Goal: Task Accomplishment & Management: Complete application form

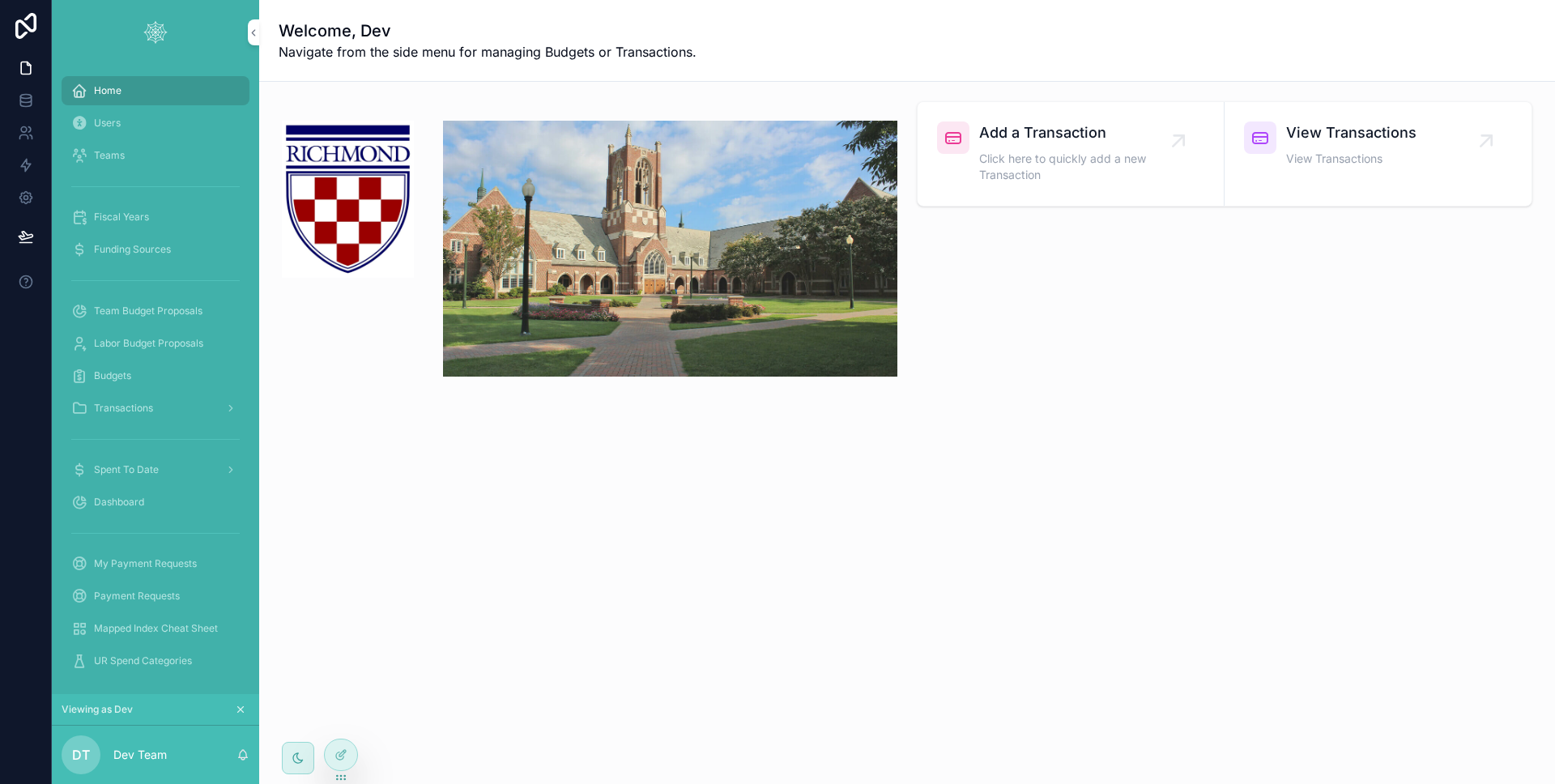
click at [131, 407] on span "Transactions" at bounding box center [123, 408] width 59 height 13
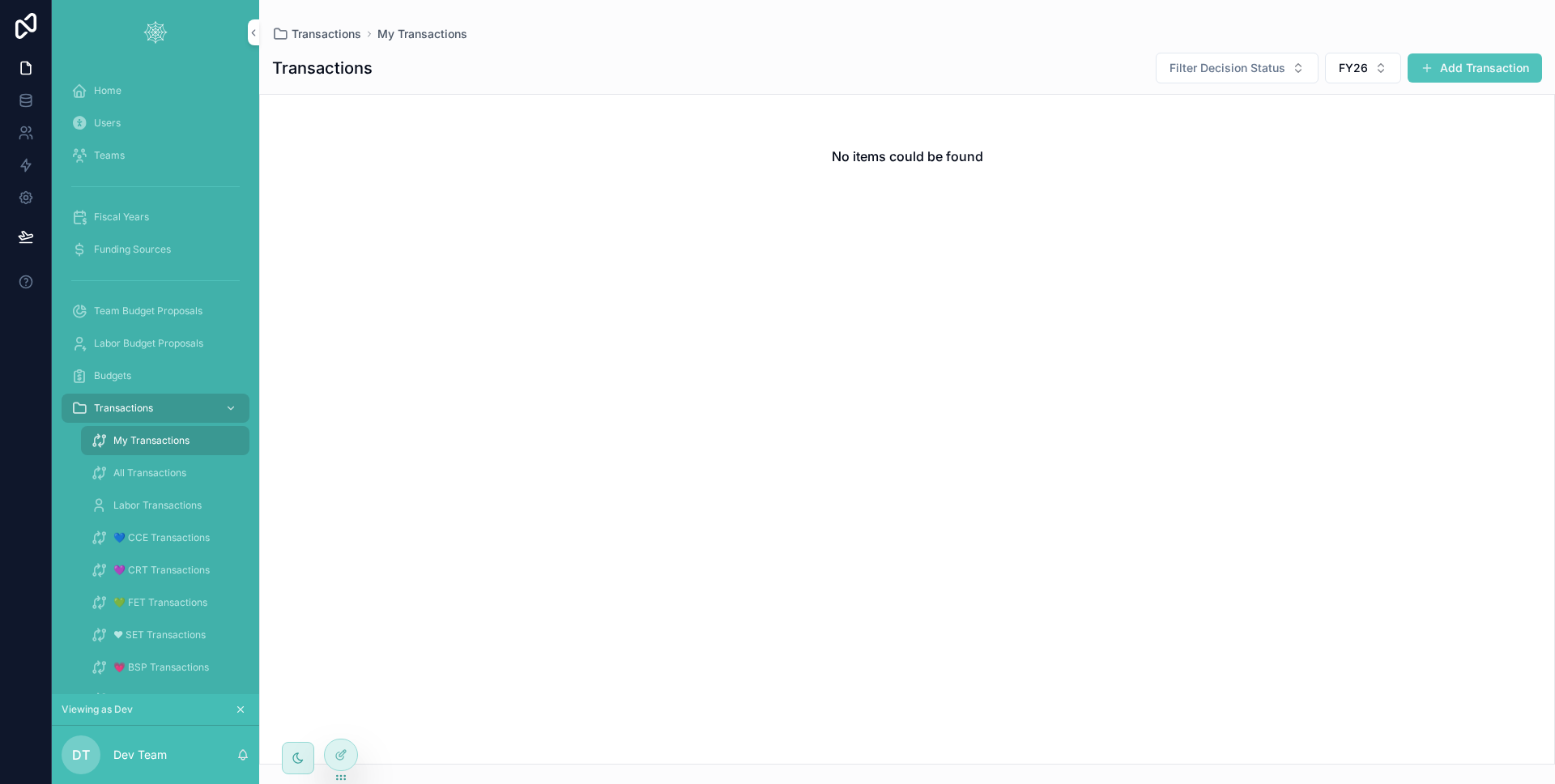
click at [131, 407] on span "Transactions" at bounding box center [123, 408] width 59 height 13
click at [1421, 82] on button "Add Transaction" at bounding box center [1475, 68] width 135 height 29
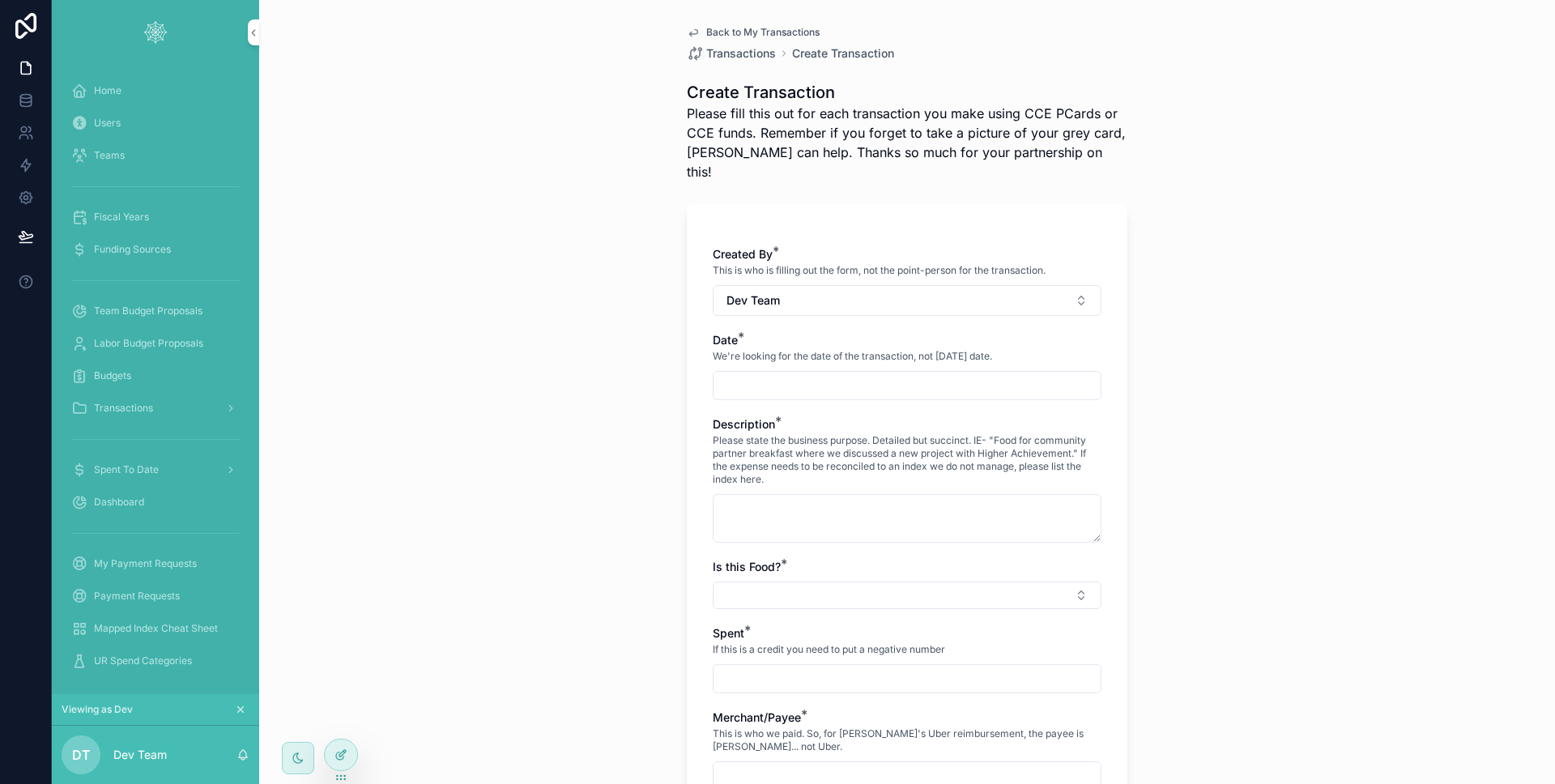
click at [339, 760] on icon at bounding box center [341, 755] width 13 height 13
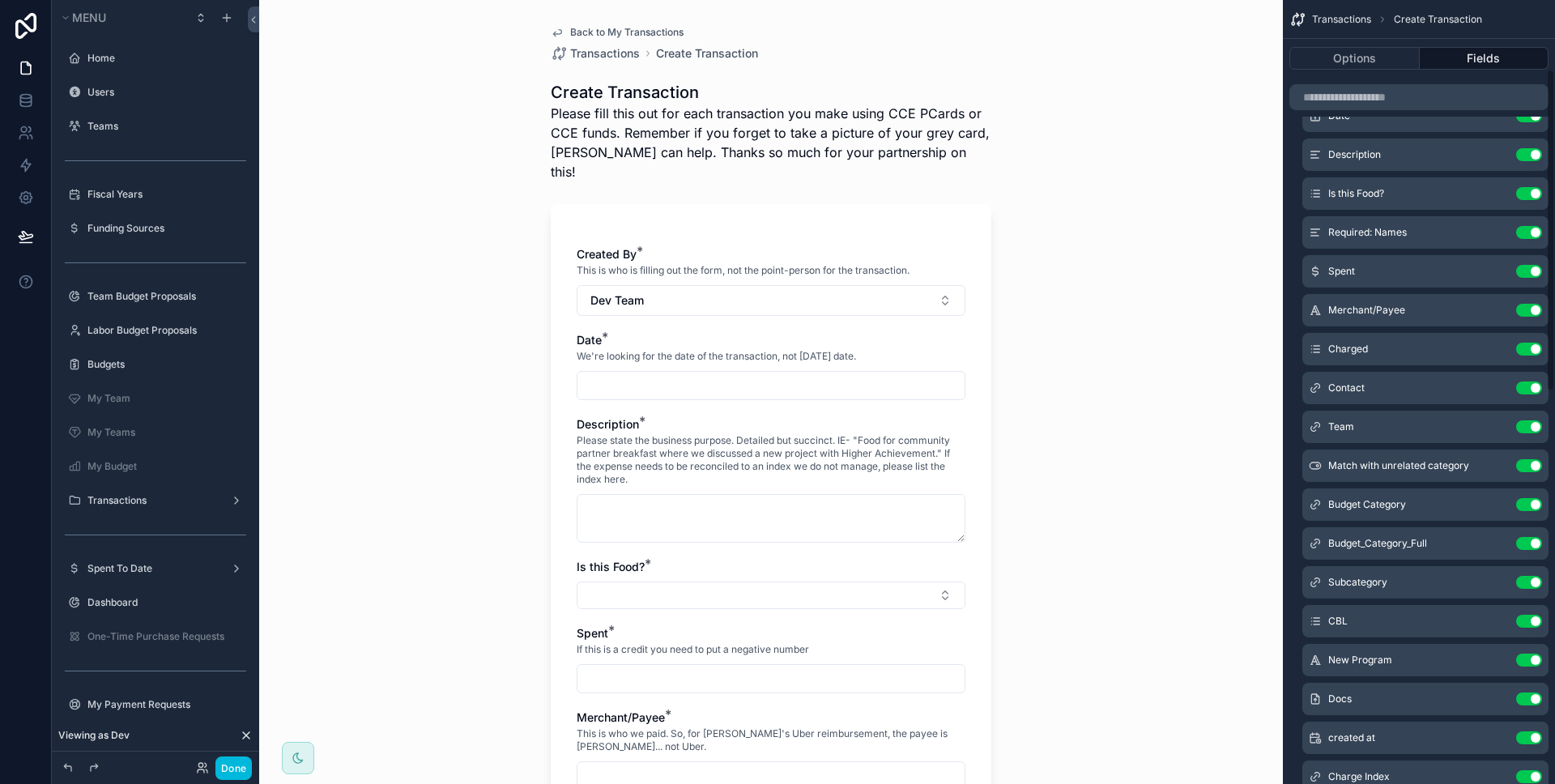
scroll to position [435, 0]
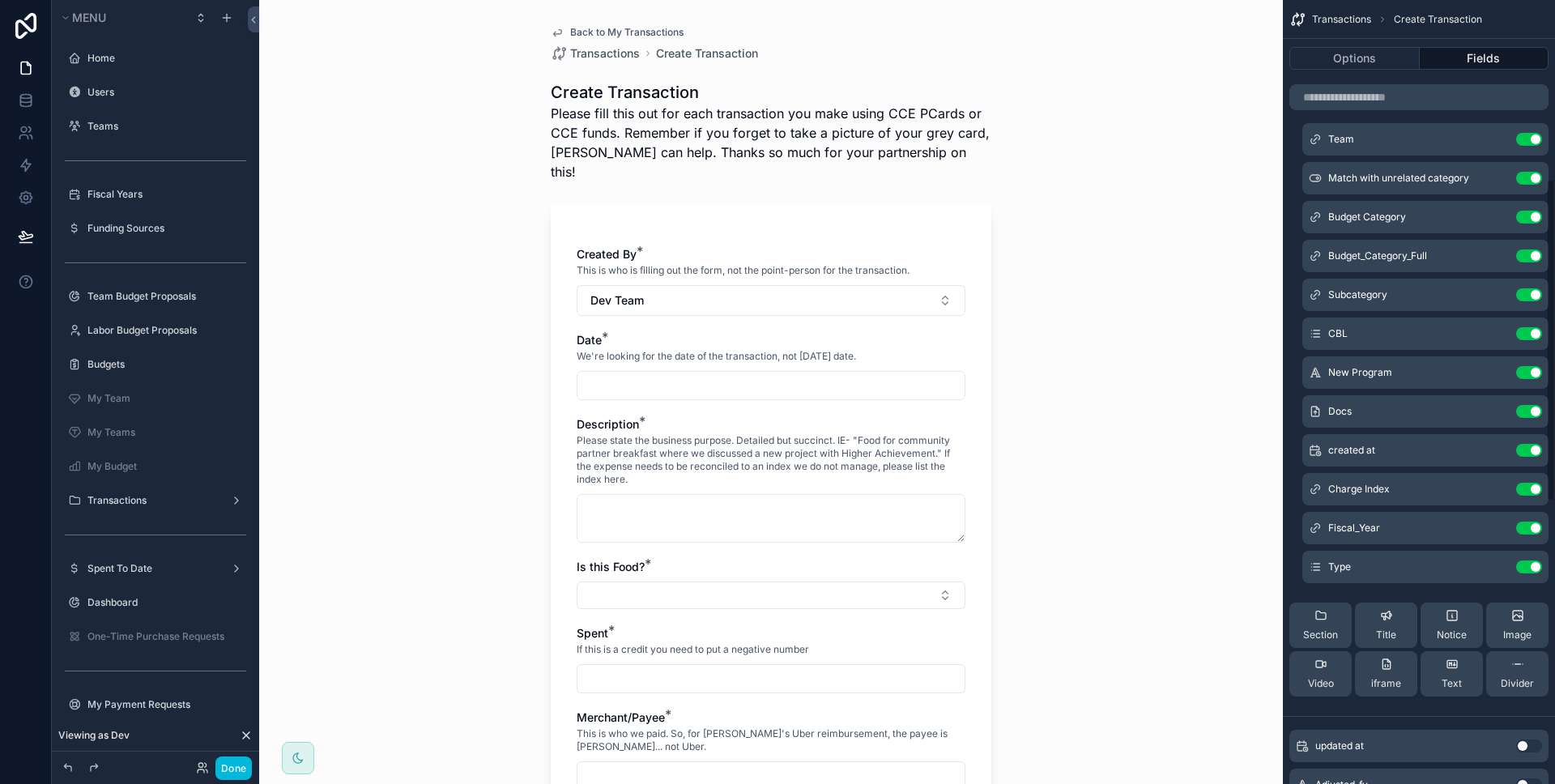
click at [0, 0] on icon "scrollable content" at bounding box center [0, 0] width 0 height 0
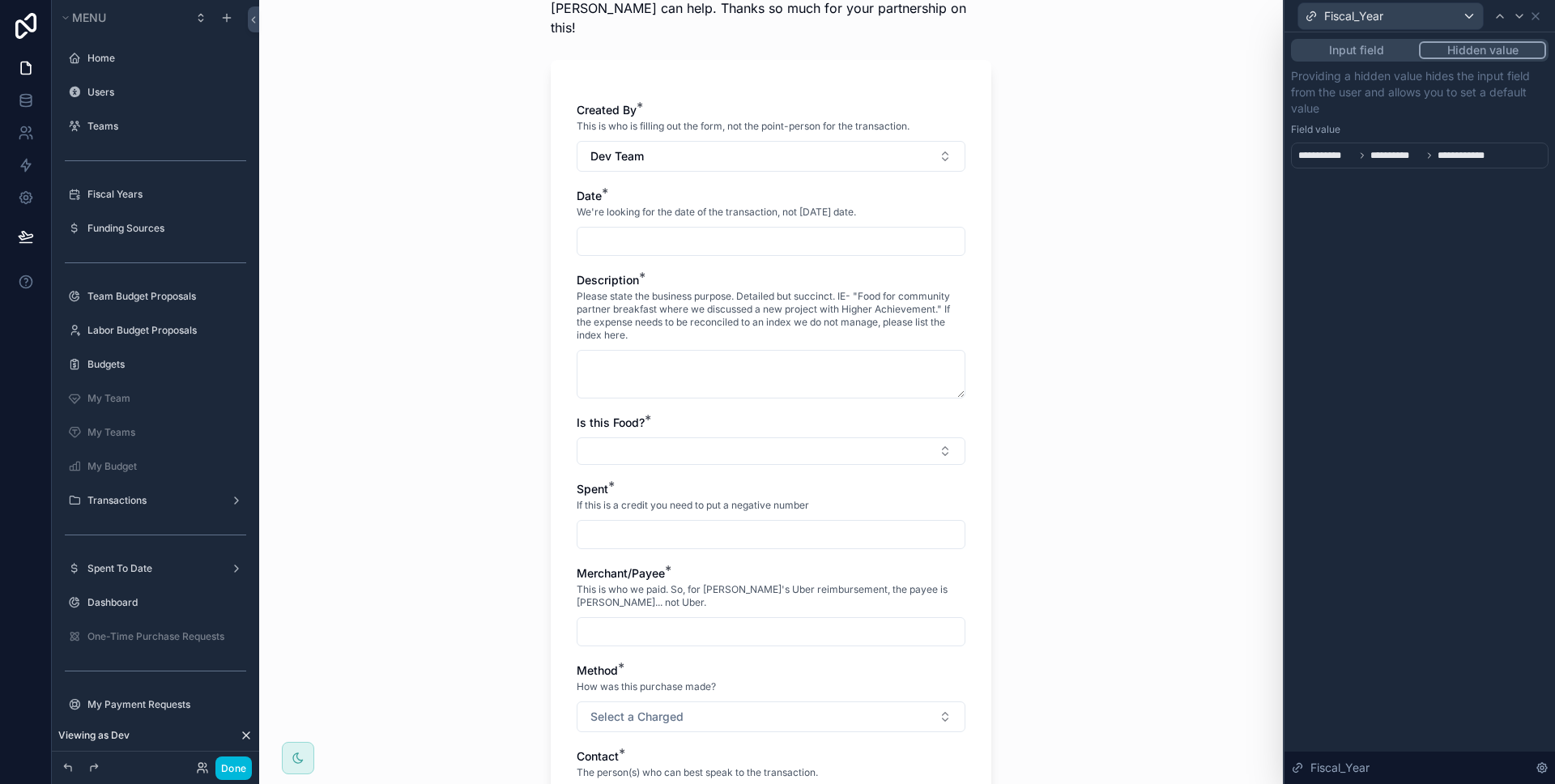
scroll to position [0, 0]
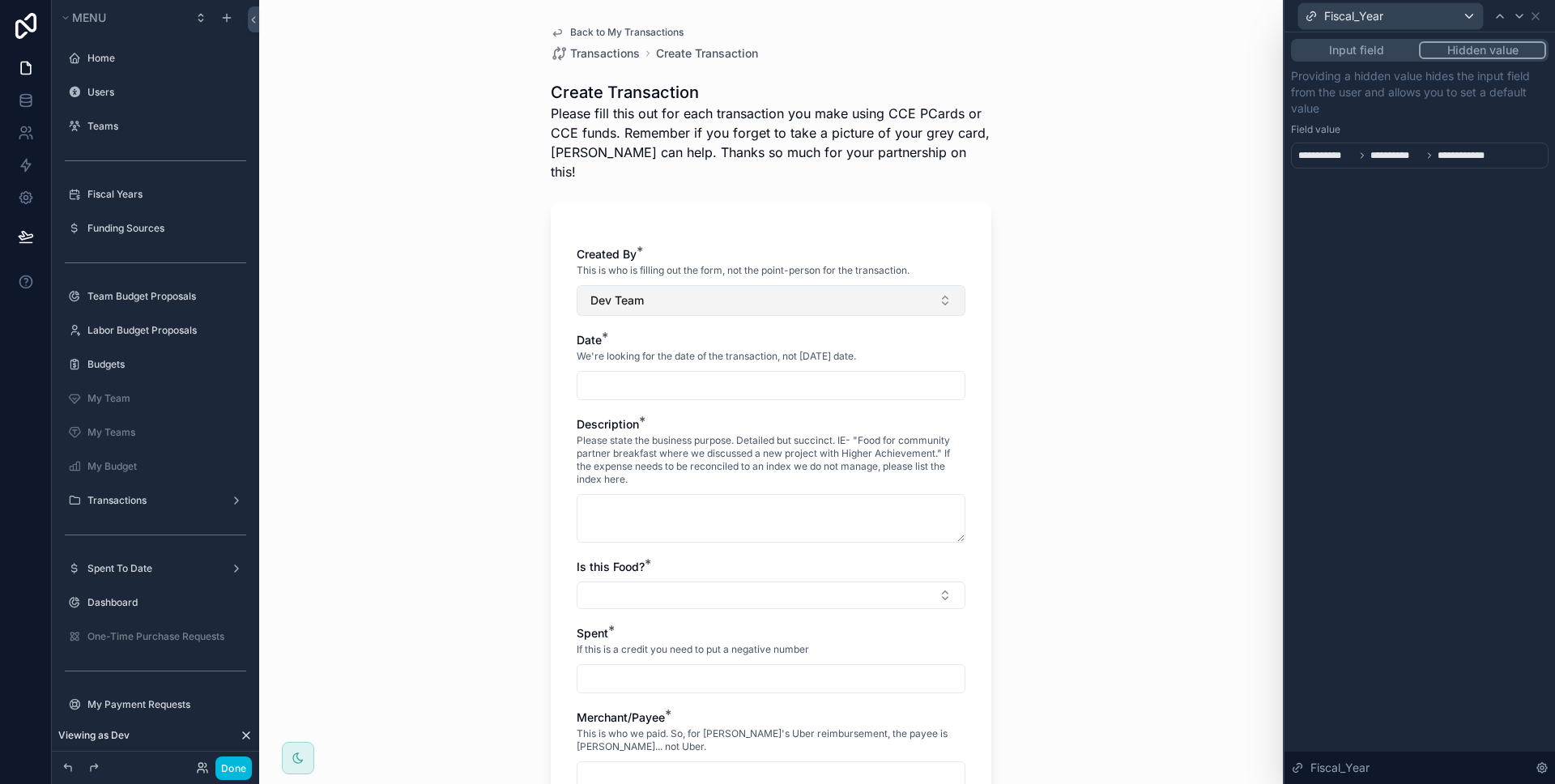
click at [663, 285] on button "Dev Team" at bounding box center [771, 300] width 389 height 31
click at [448, 106] on div "Back to My Transactions Transactions Create Transaction Create Transaction Plea…" at bounding box center [771, 392] width 1024 height 784
click at [230, 766] on button "Done" at bounding box center [233, 768] width 37 height 24
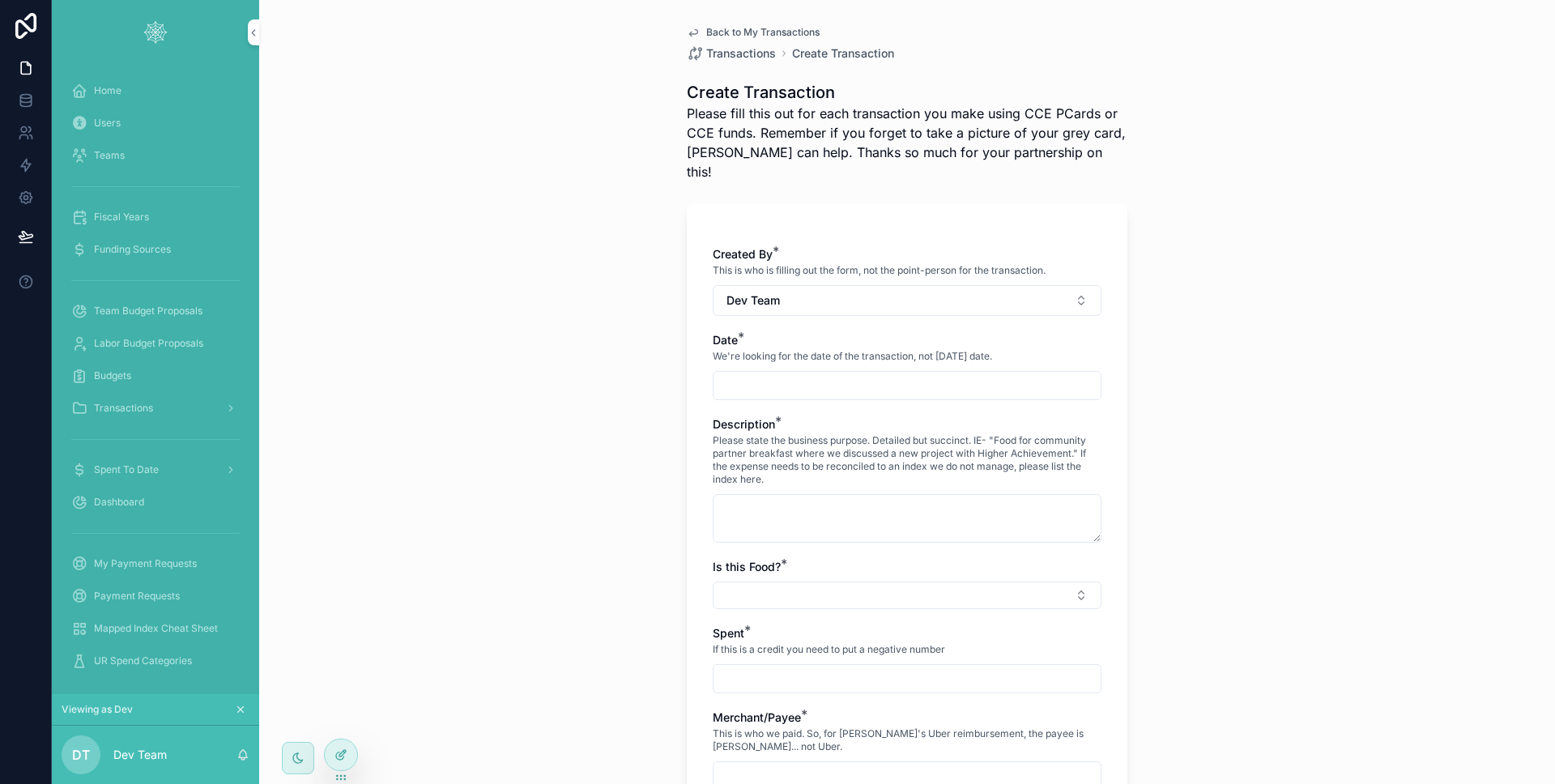
click at [337, 748] on icon at bounding box center [341, 755] width 13 height 13
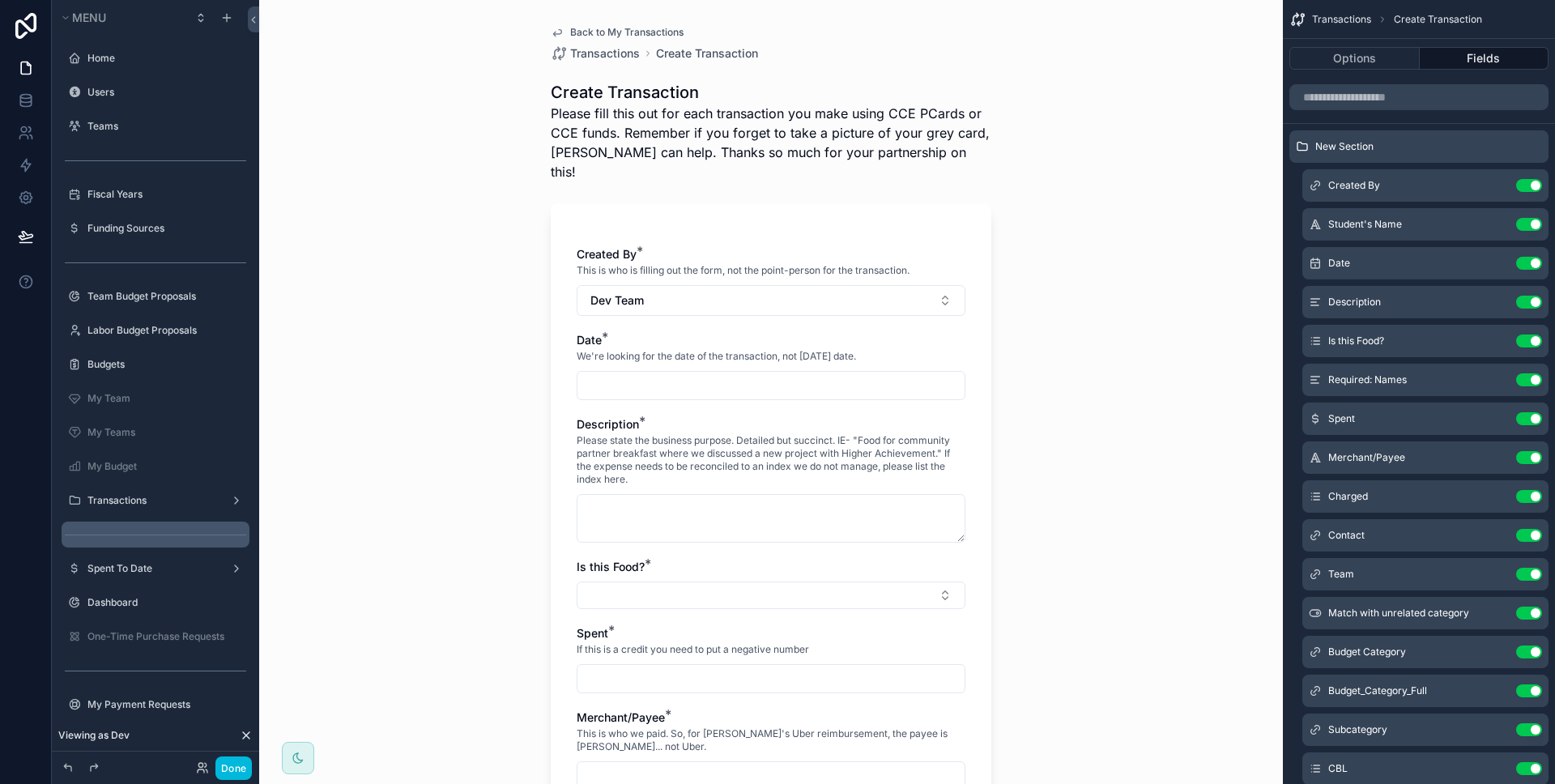
scroll to position [173, 0]
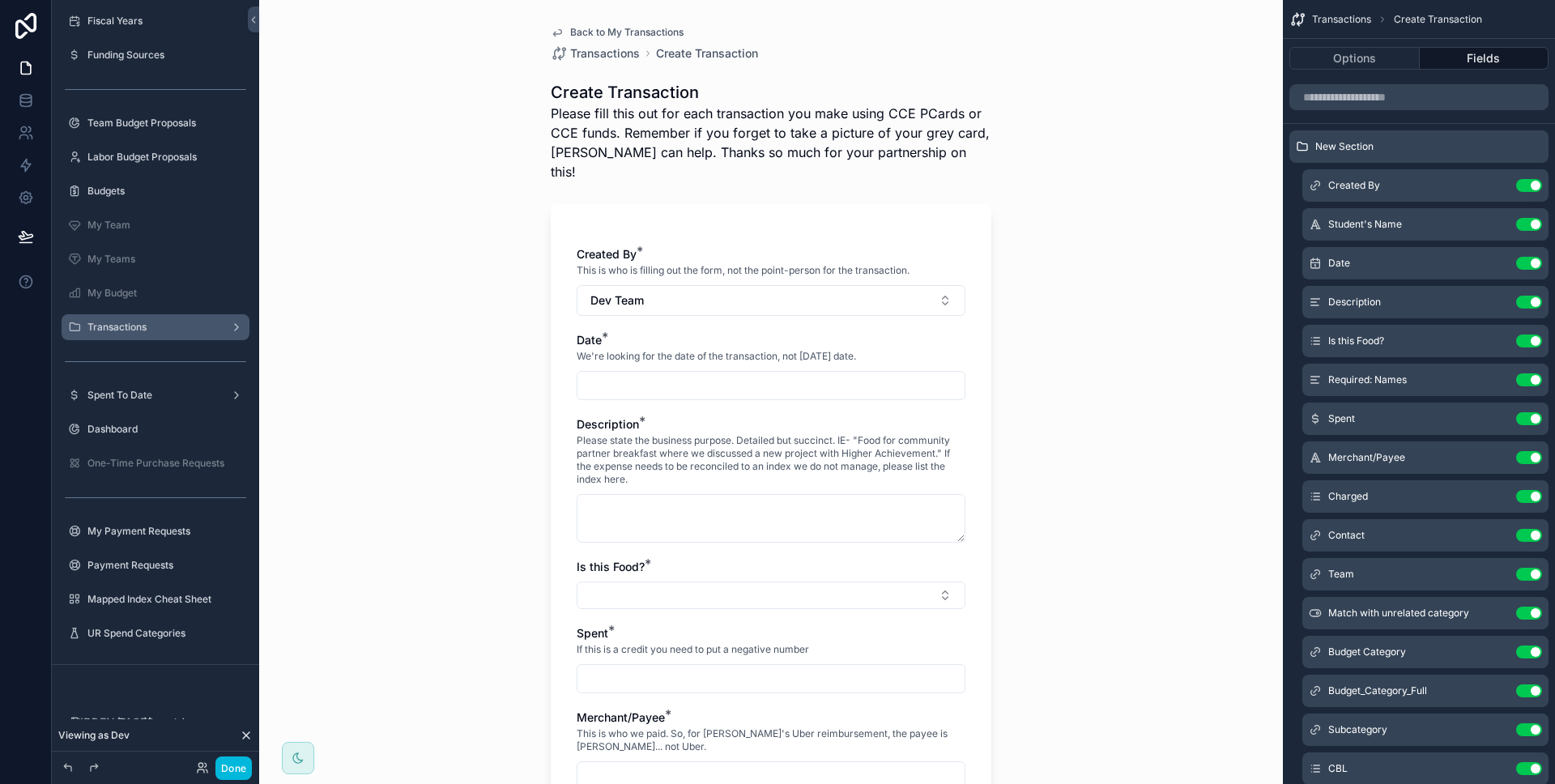
click at [146, 330] on label "Transactions" at bounding box center [152, 328] width 130 height 13
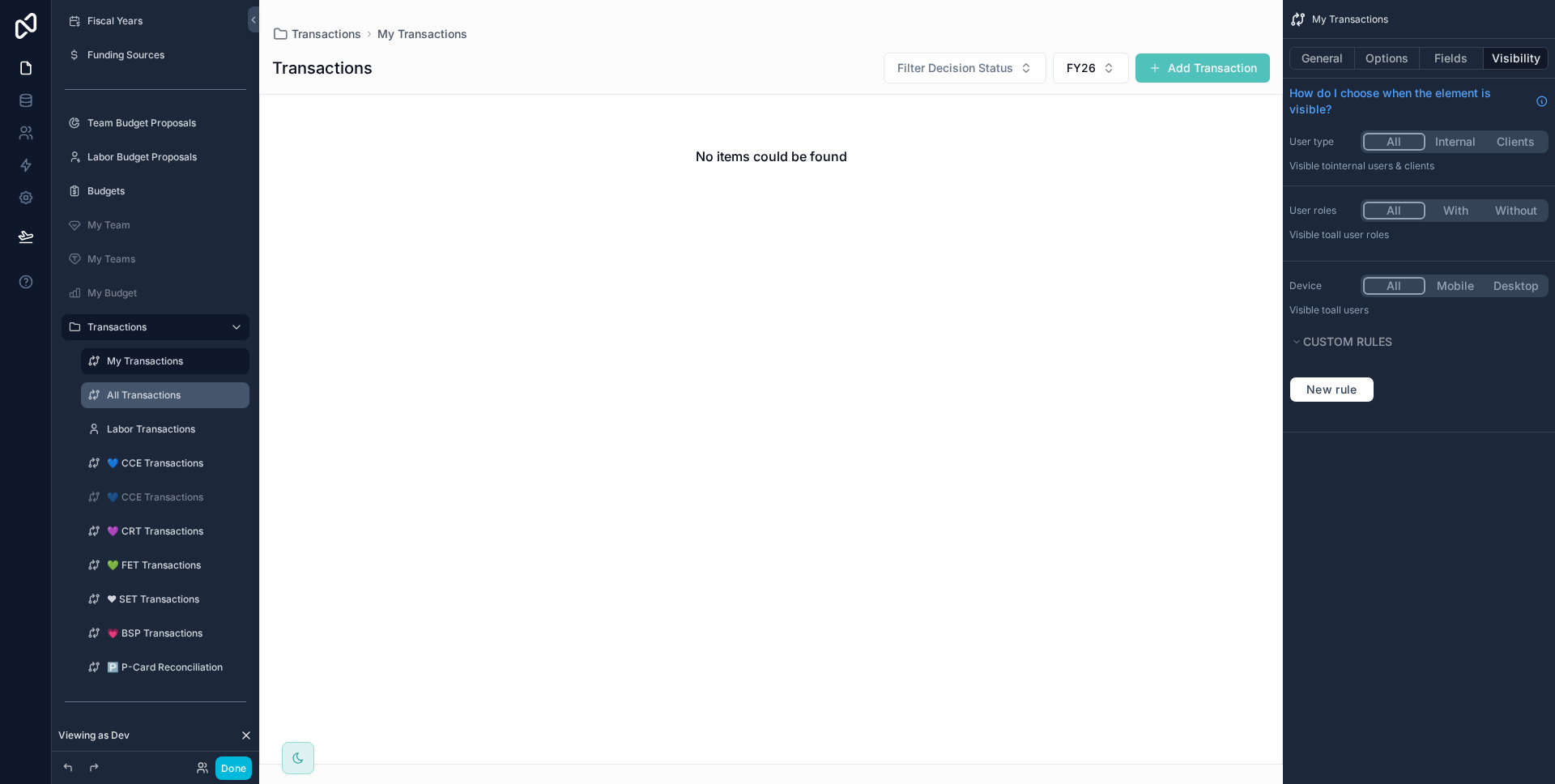
click at [174, 389] on label "All Transactions" at bounding box center [173, 395] width 133 height 13
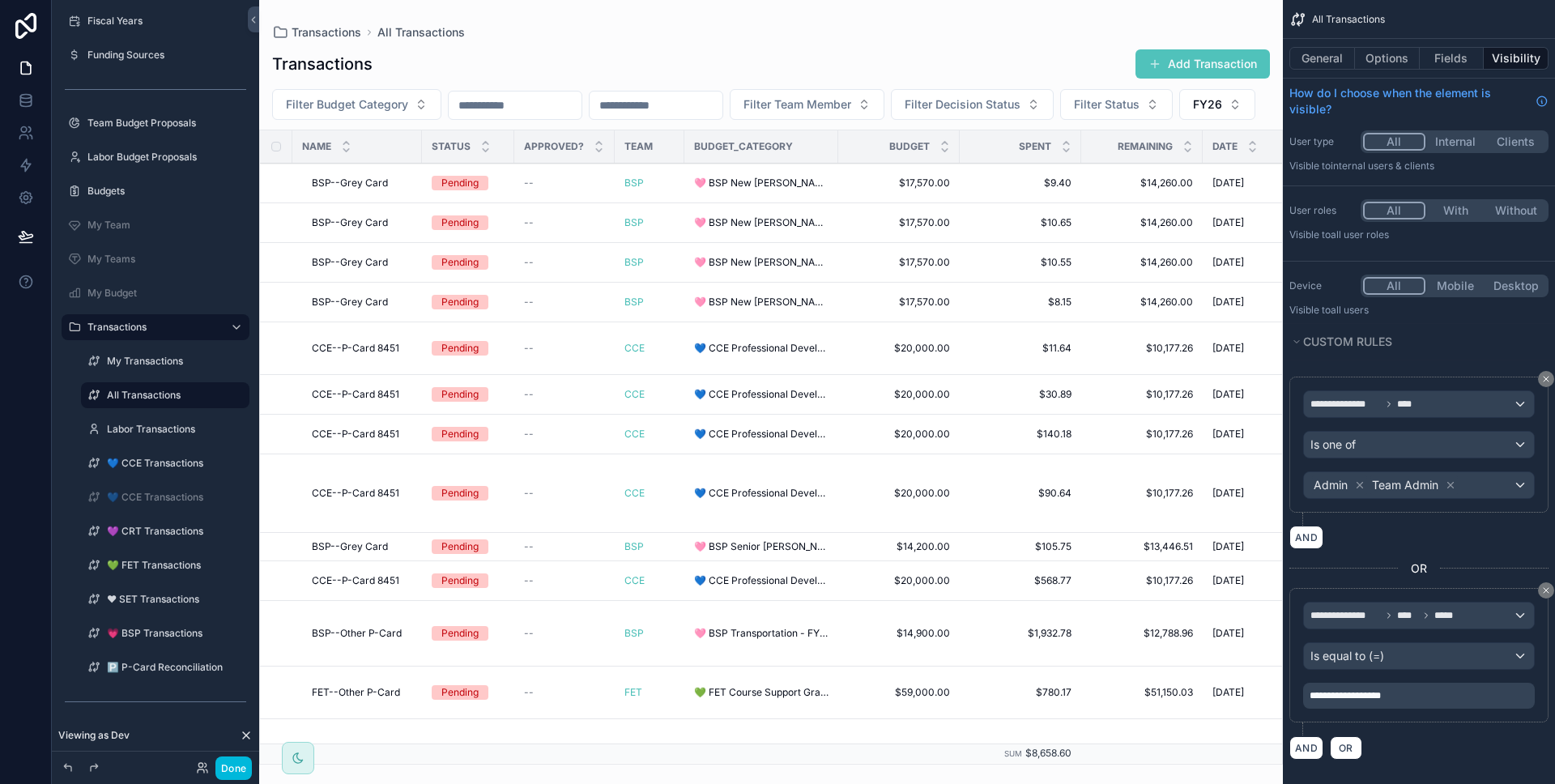
click at [1219, 72] on div "scrollable content" at bounding box center [771, 392] width 1024 height 784
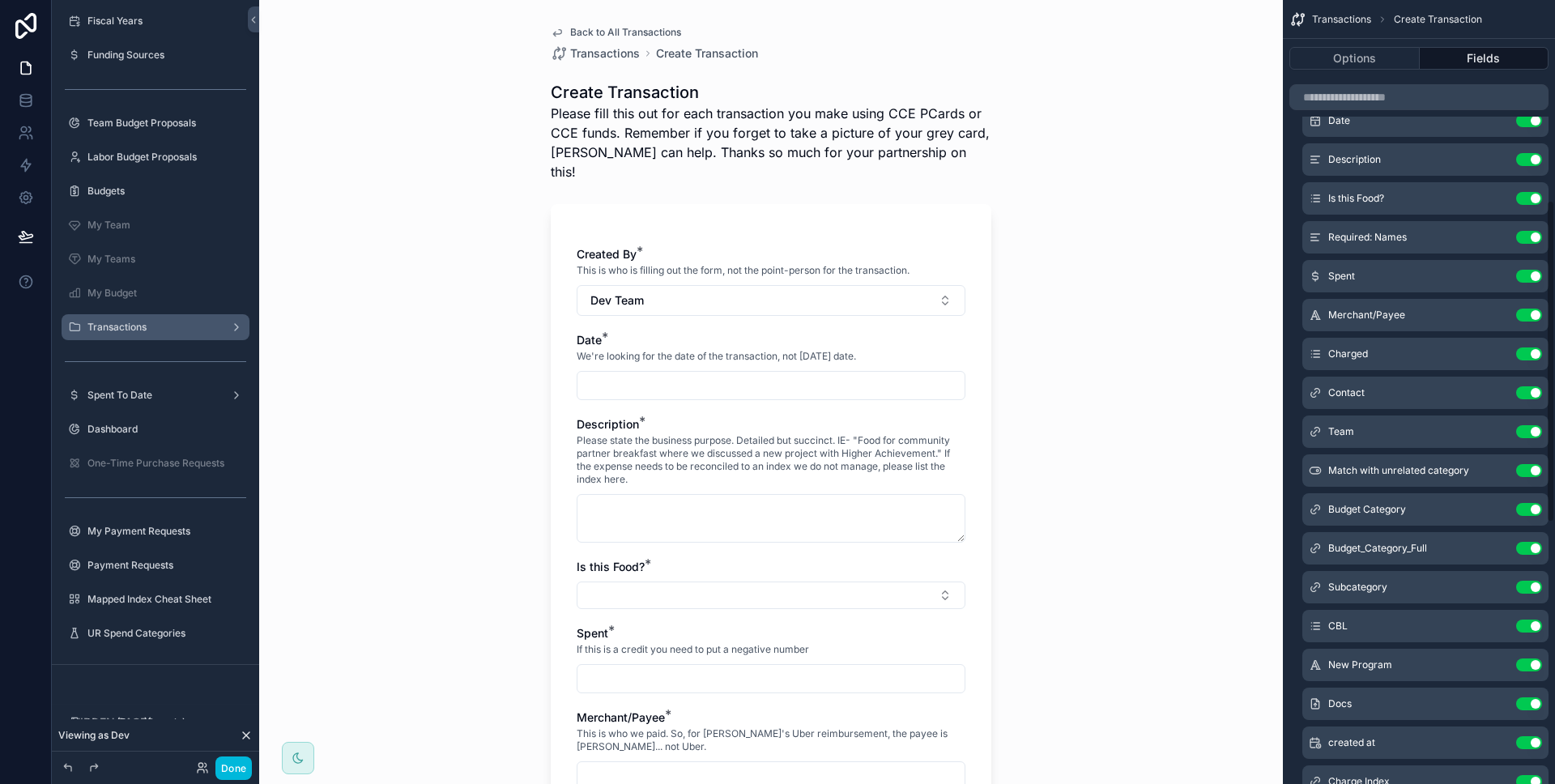
scroll to position [486, 0]
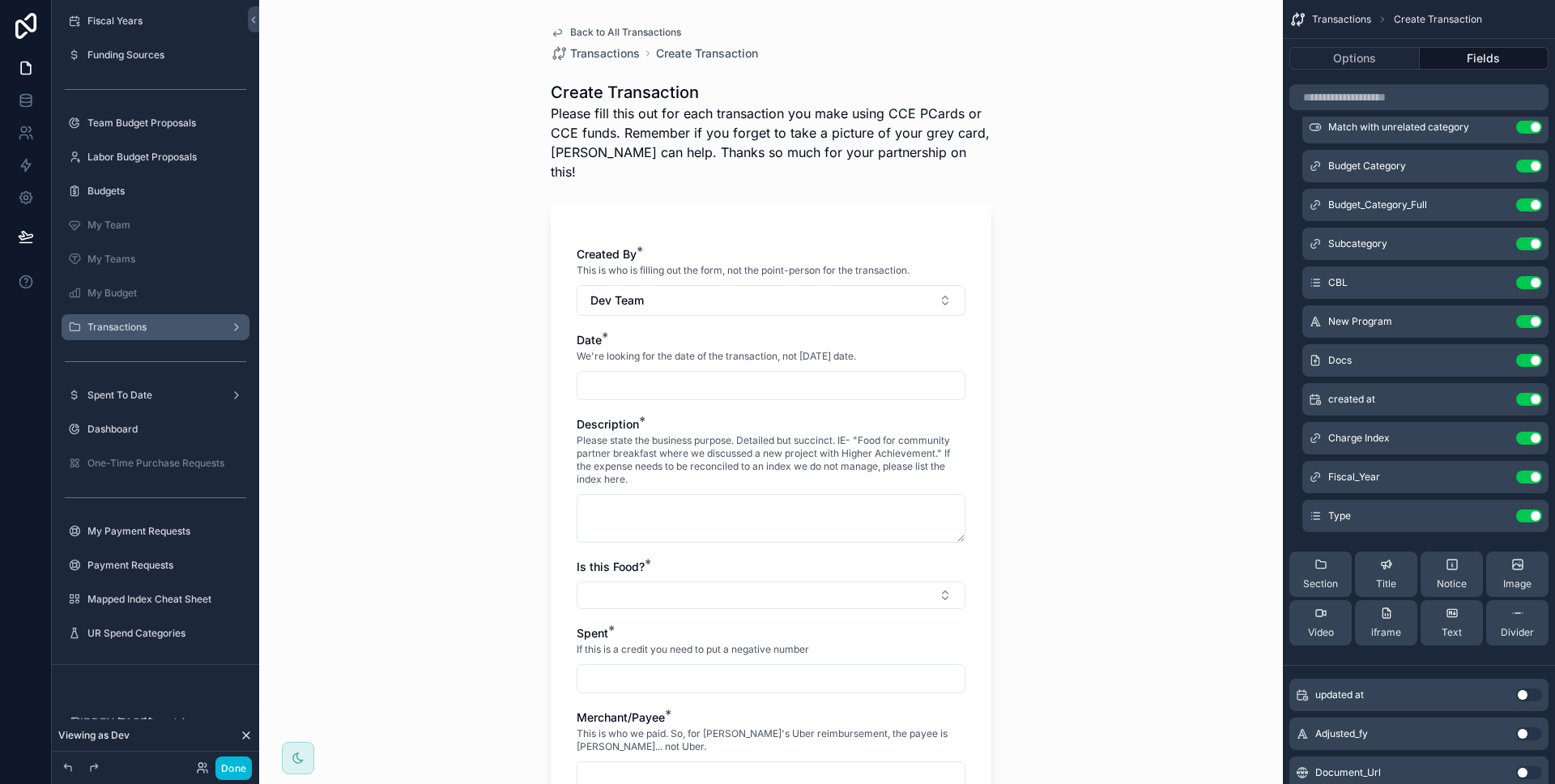
click at [0, 0] on icon "scrollable content" at bounding box center [0, 0] width 0 height 0
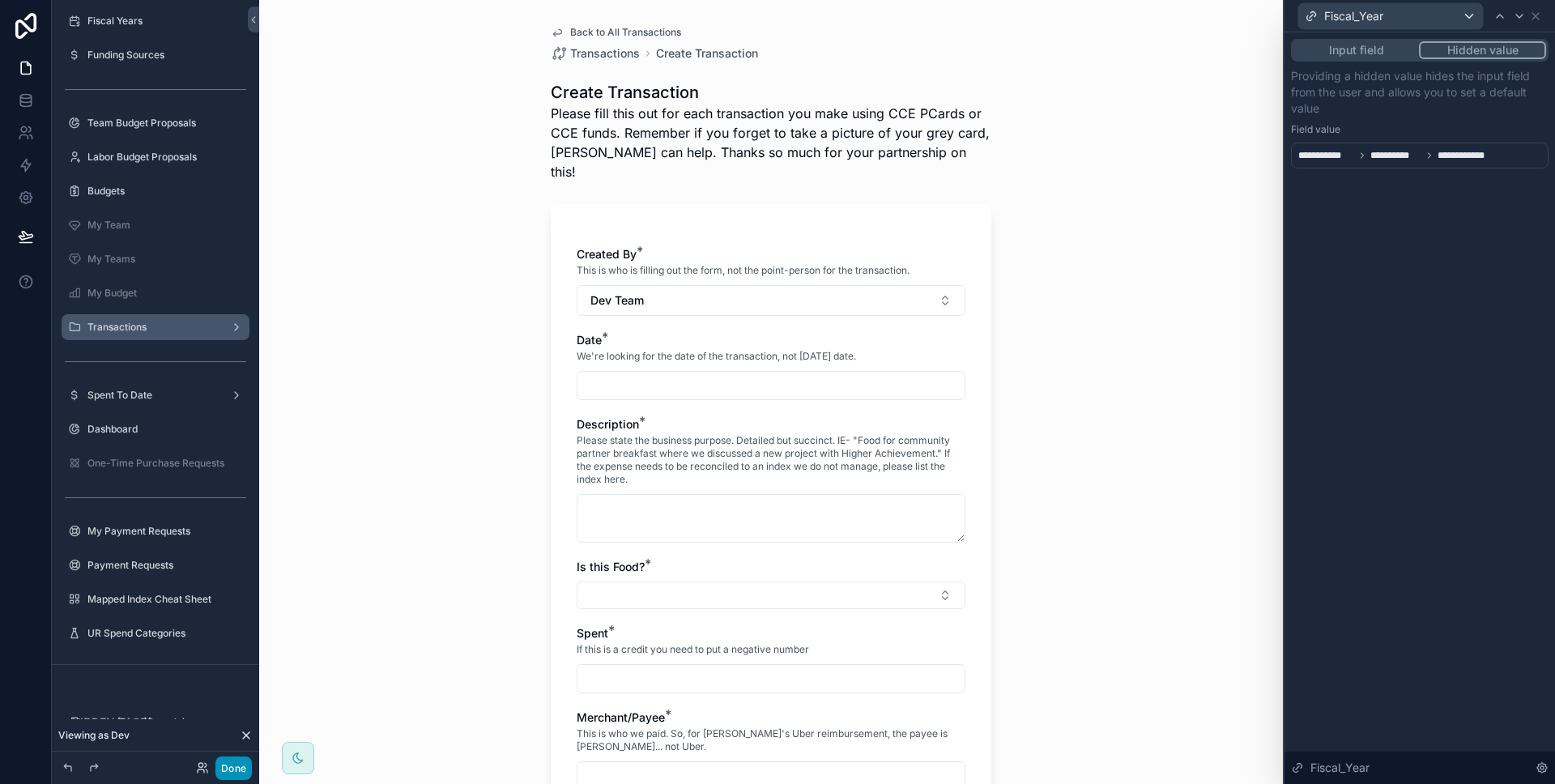
click at [245, 760] on button "Done" at bounding box center [233, 768] width 37 height 24
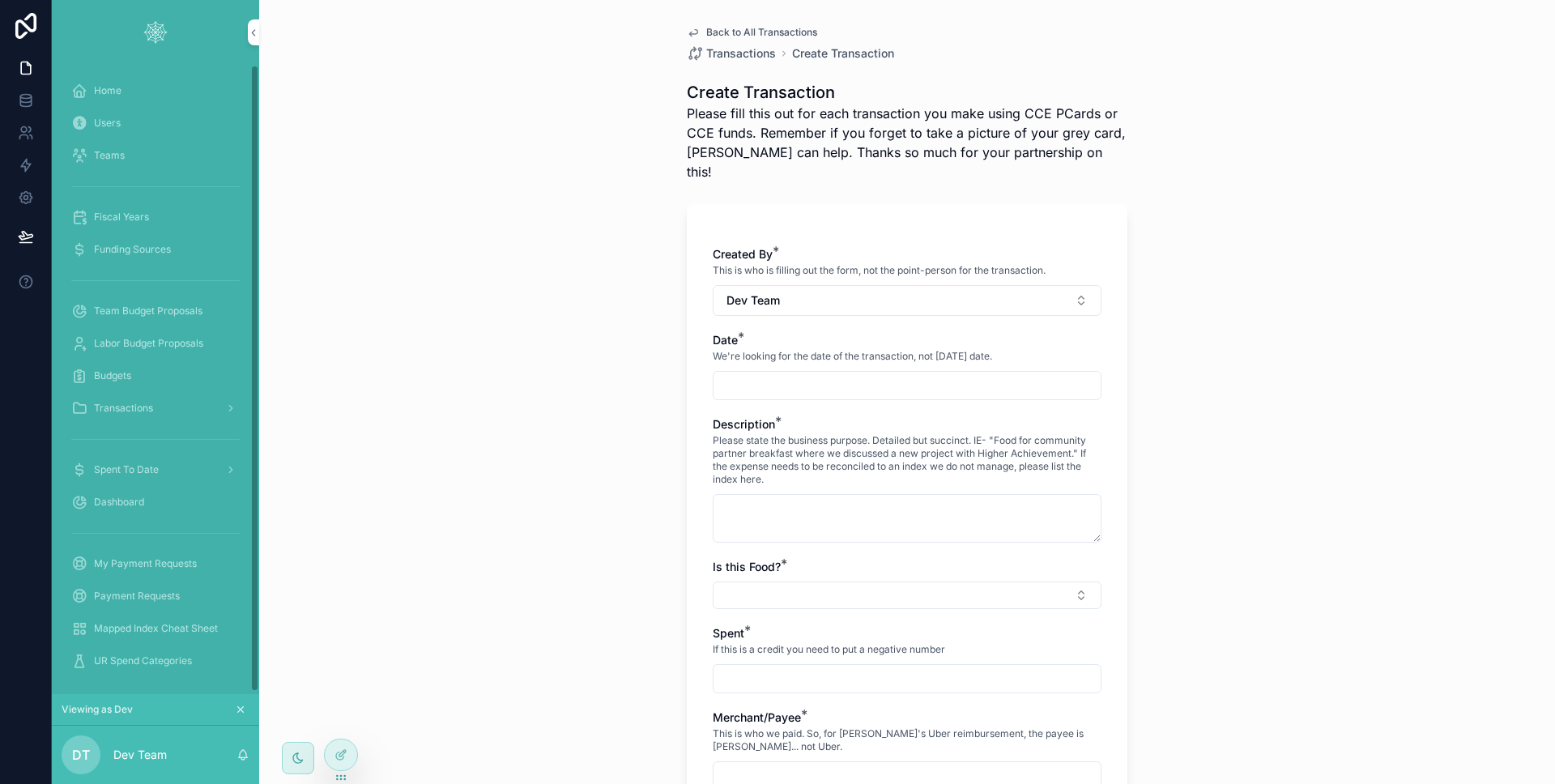
click at [169, 404] on div "Transactions" at bounding box center [155, 408] width 168 height 26
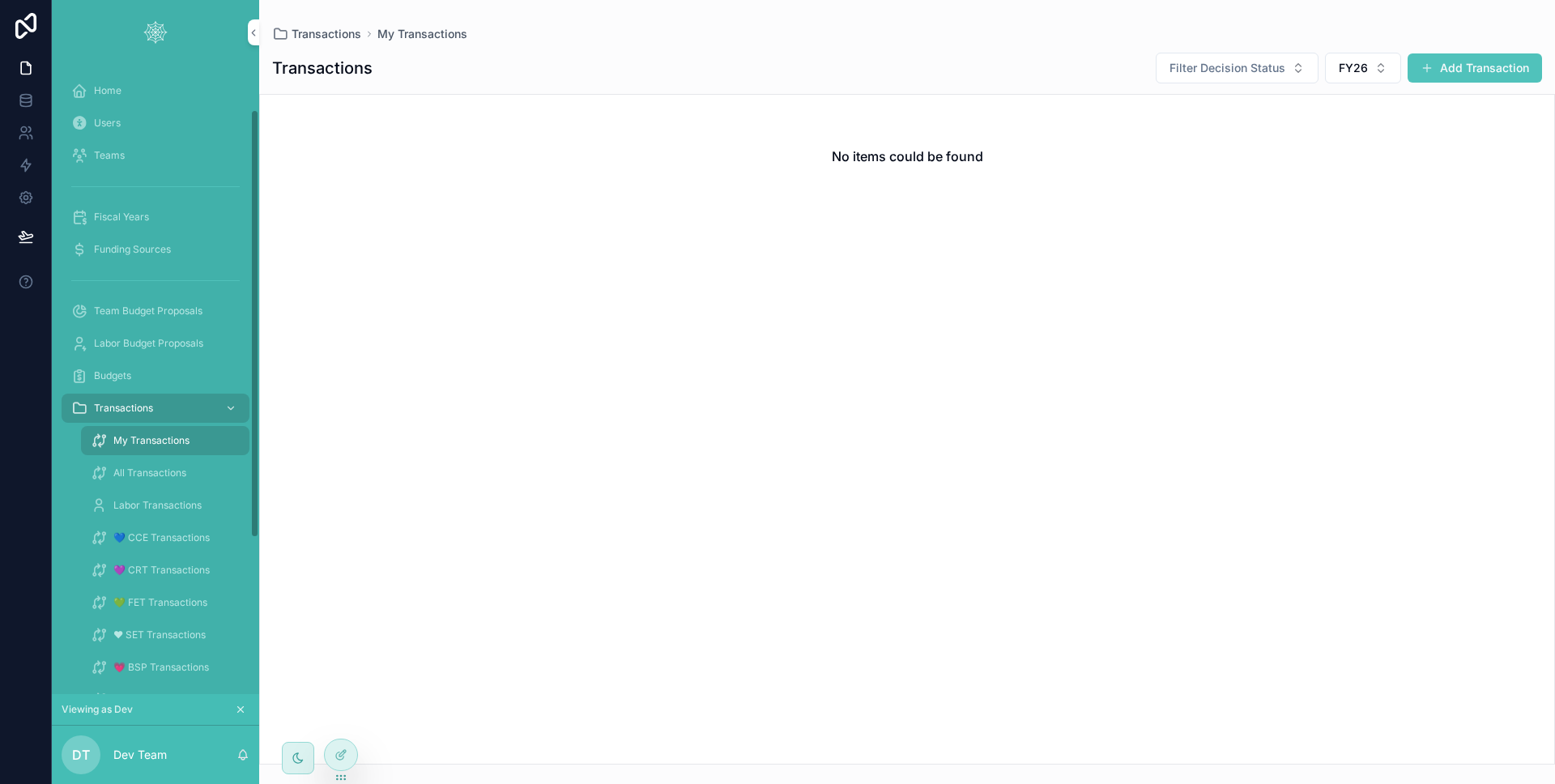
scroll to position [66, 0]
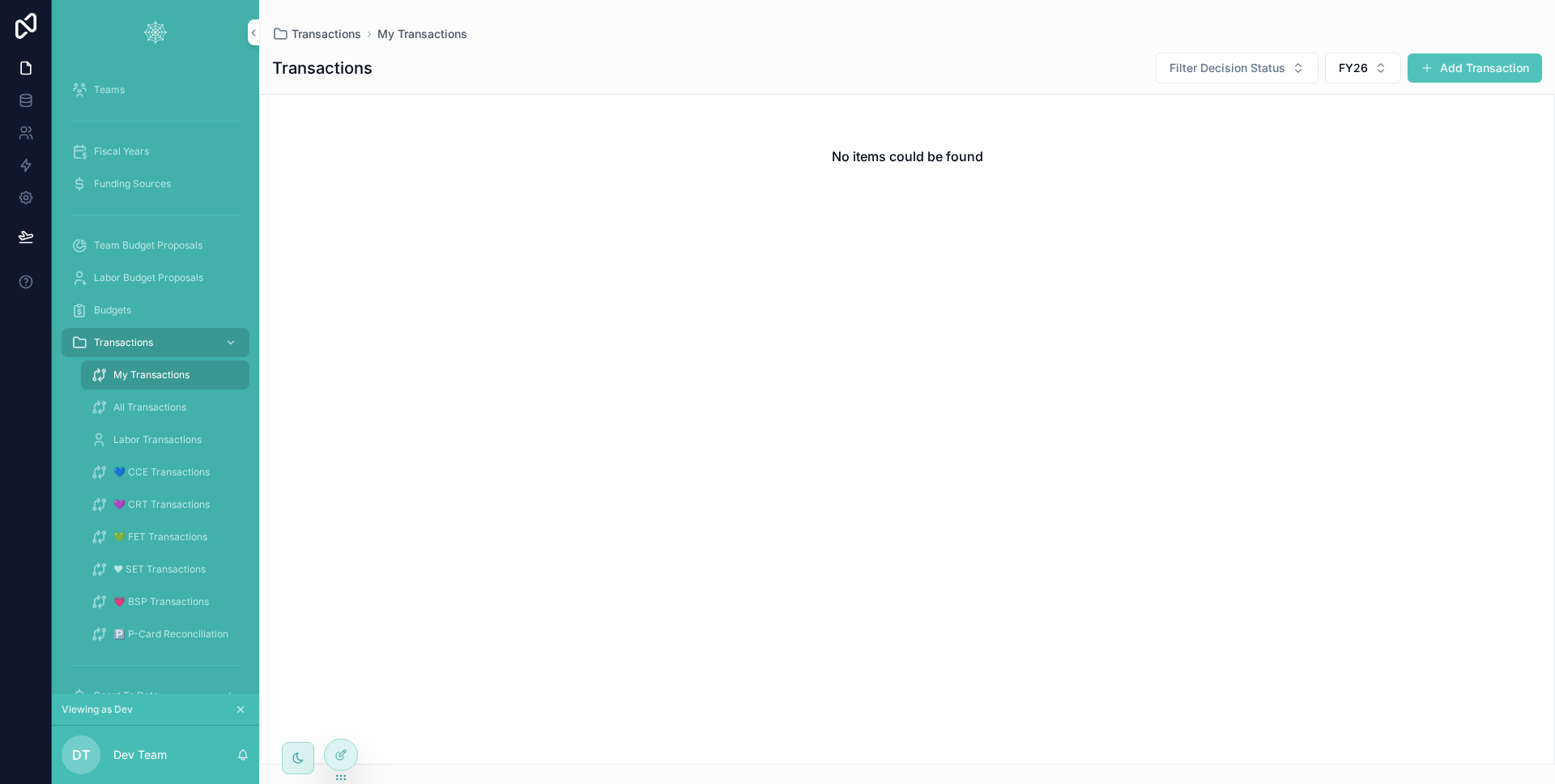
click at [187, 441] on span "Labor Transactions" at bounding box center [157, 440] width 88 height 13
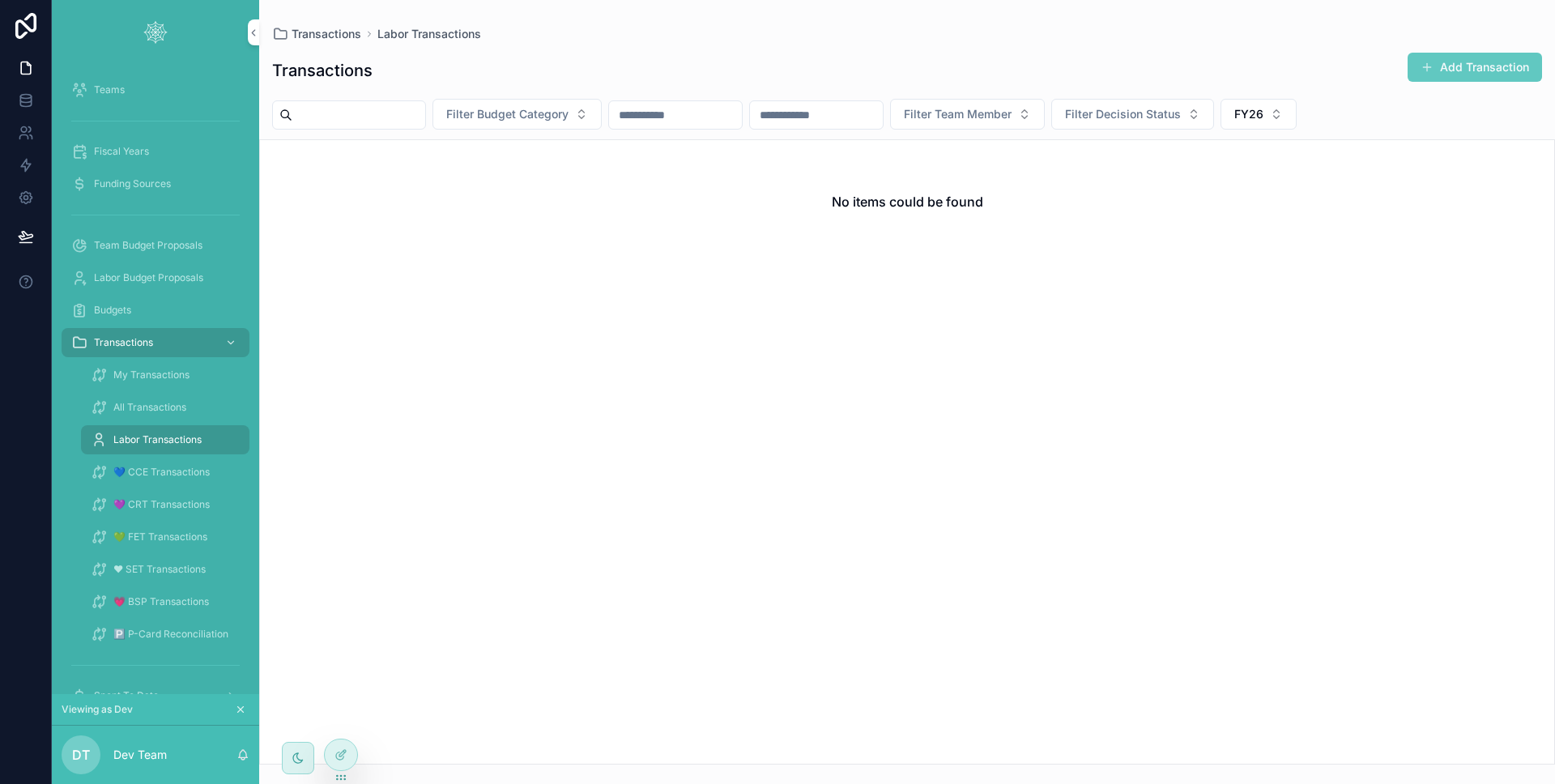
click at [1454, 76] on button "Add Transaction" at bounding box center [1475, 67] width 135 height 29
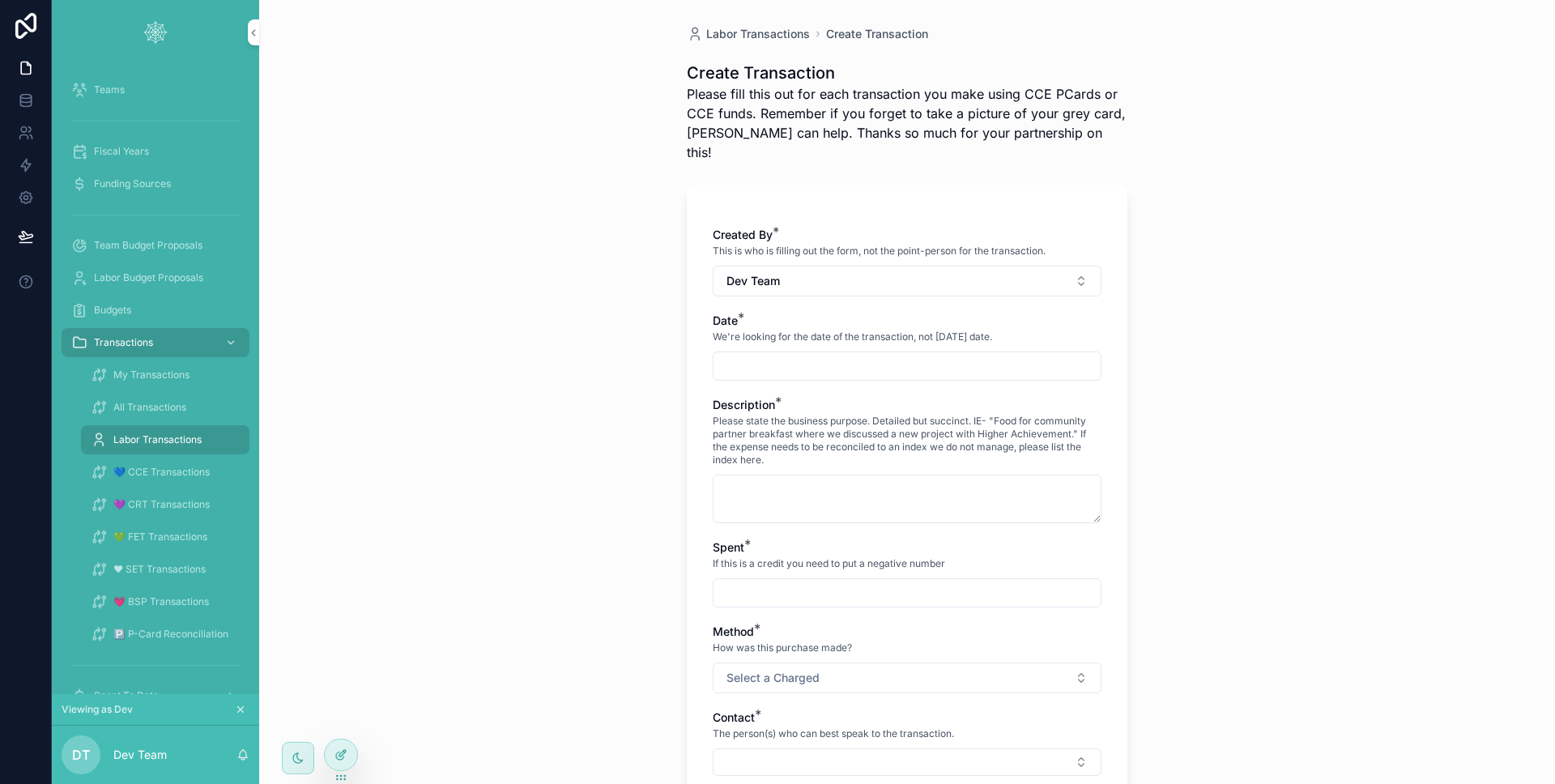
click at [342, 759] on icon at bounding box center [340, 757] width 8 height 8
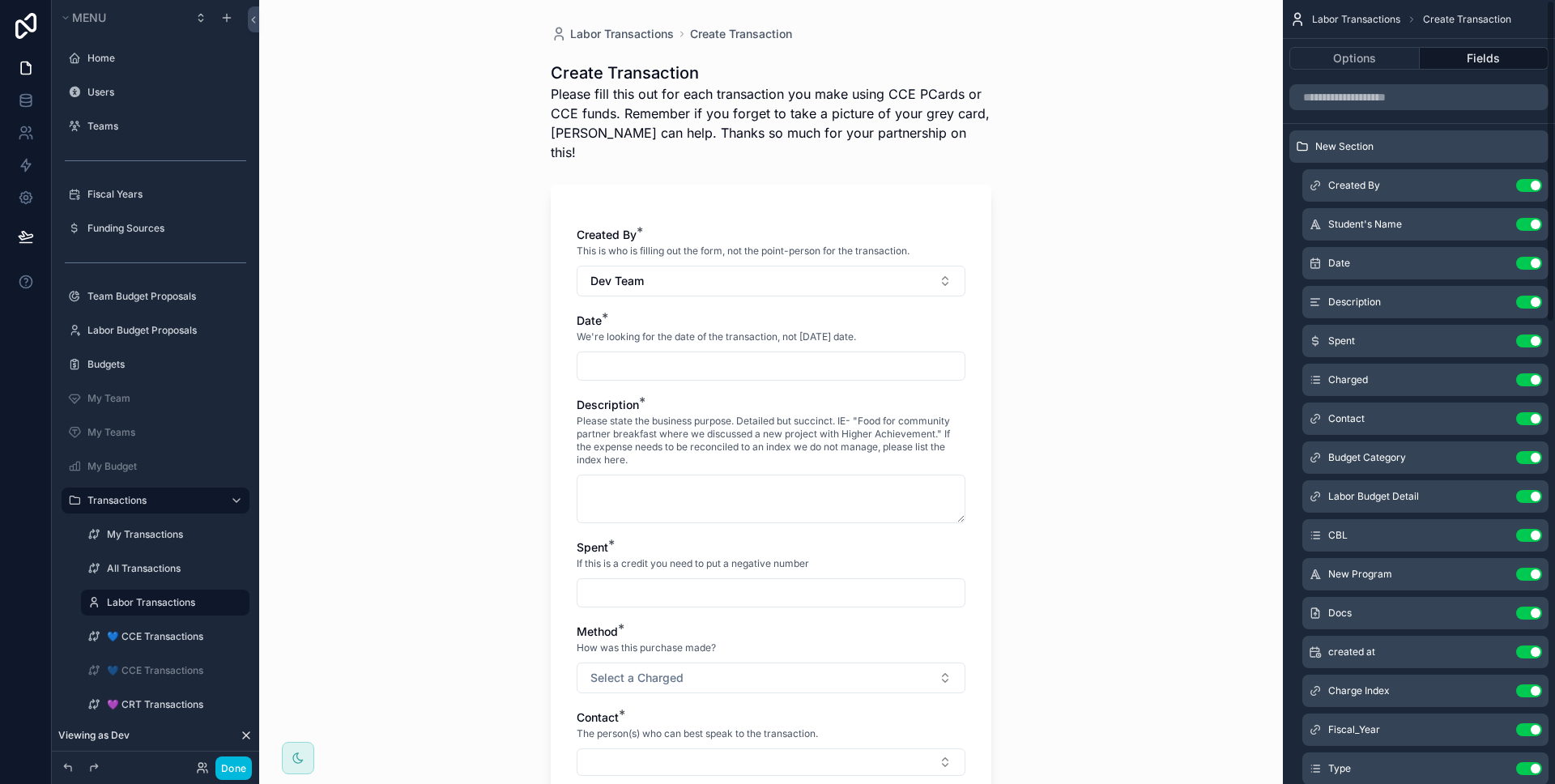
scroll to position [270, 0]
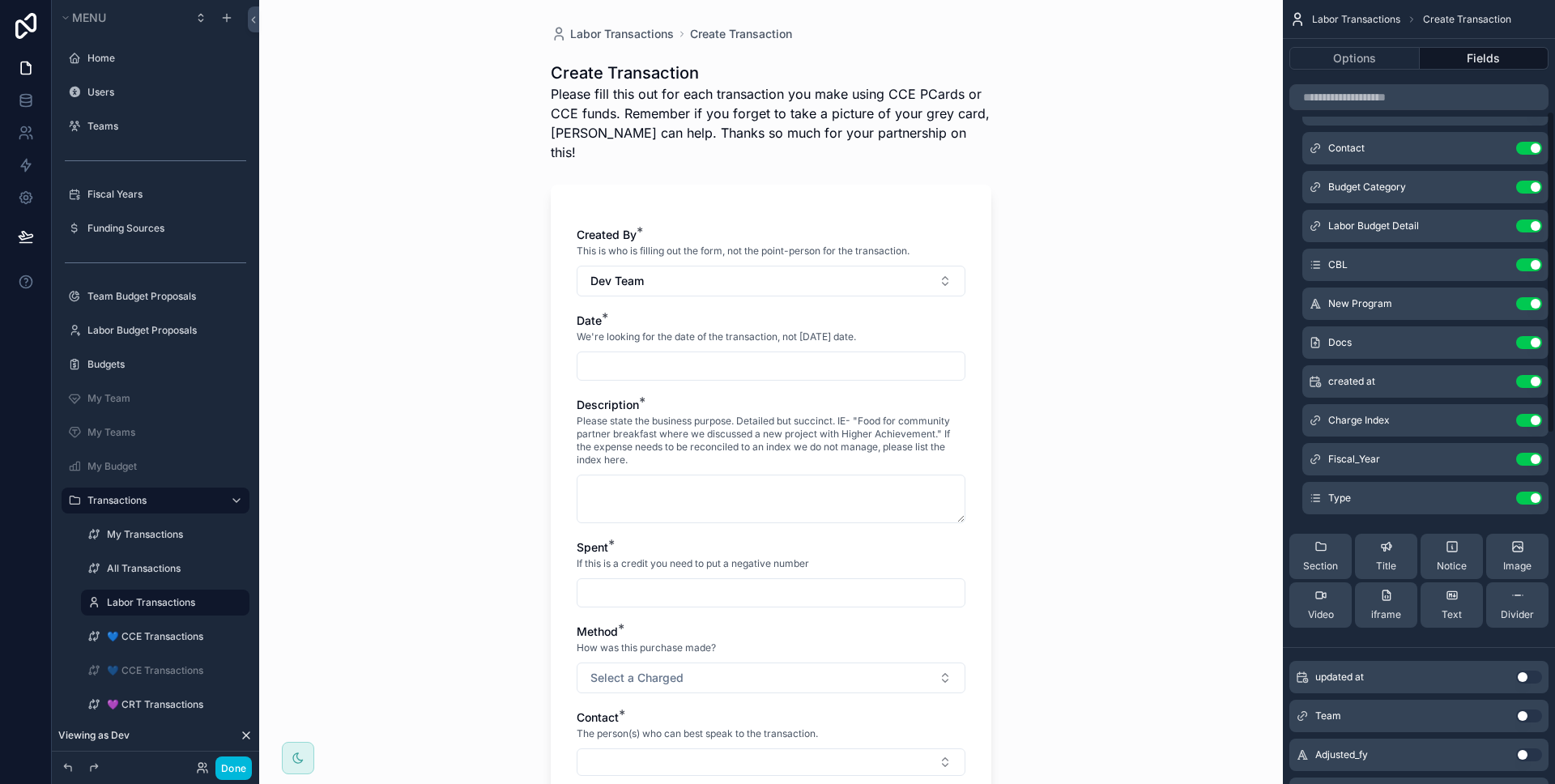
click at [0, 0] on icon "scrollable content" at bounding box center [0, 0] width 0 height 0
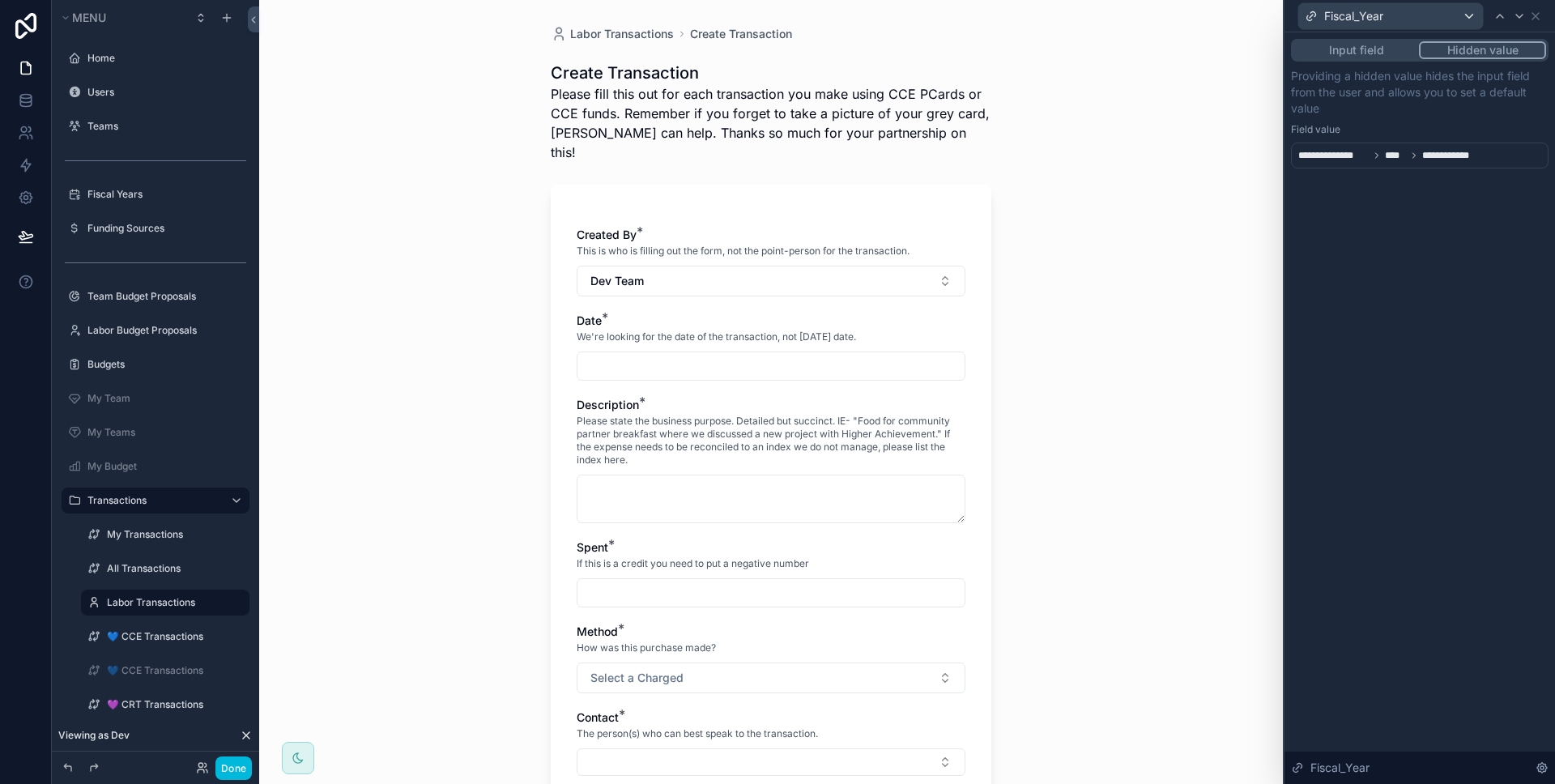
click at [1414, 160] on span "**********" at bounding box center [1388, 155] width 179 height 13
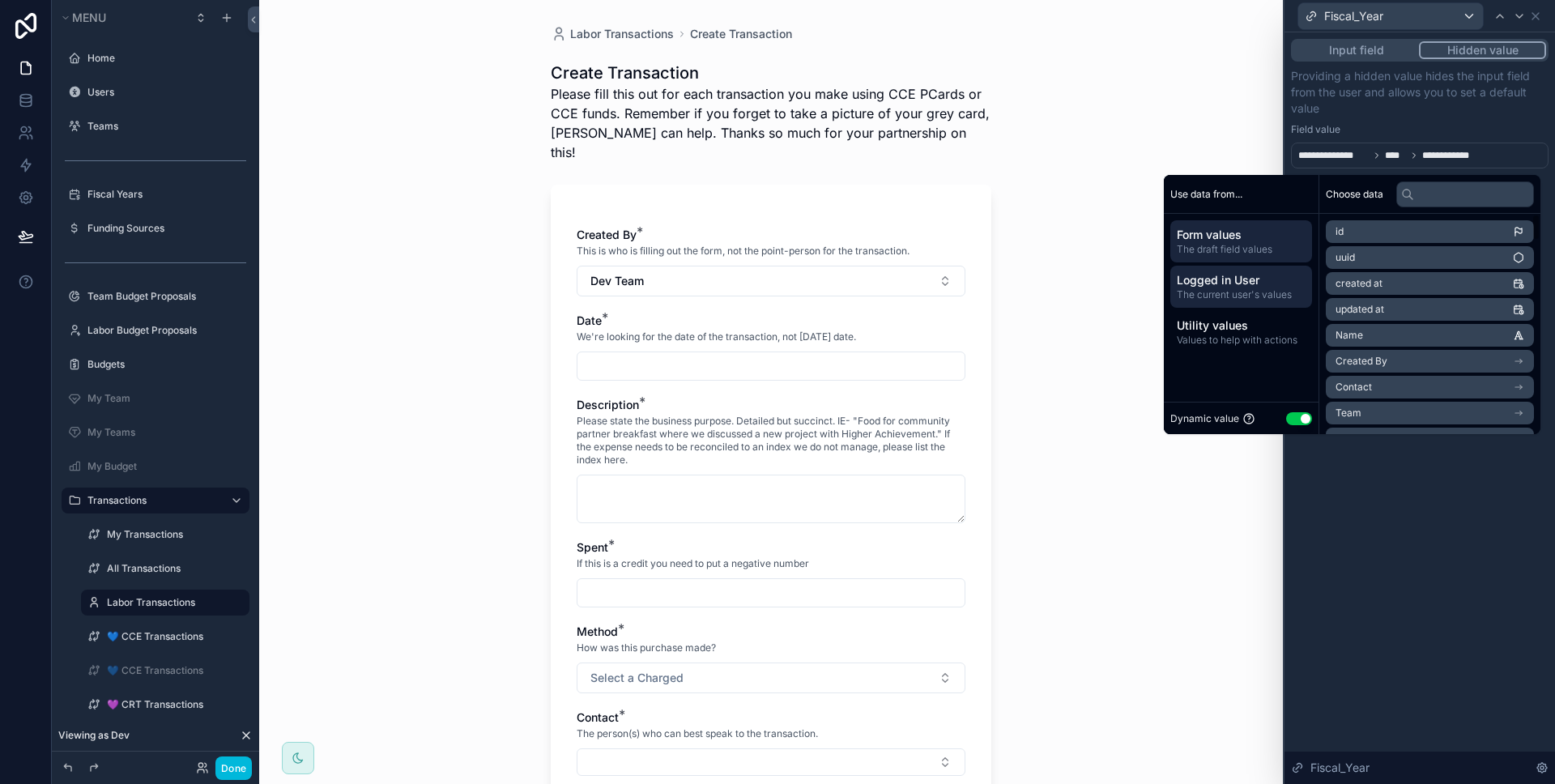
click at [1258, 284] on span "Logged in User" at bounding box center [1241, 280] width 129 height 16
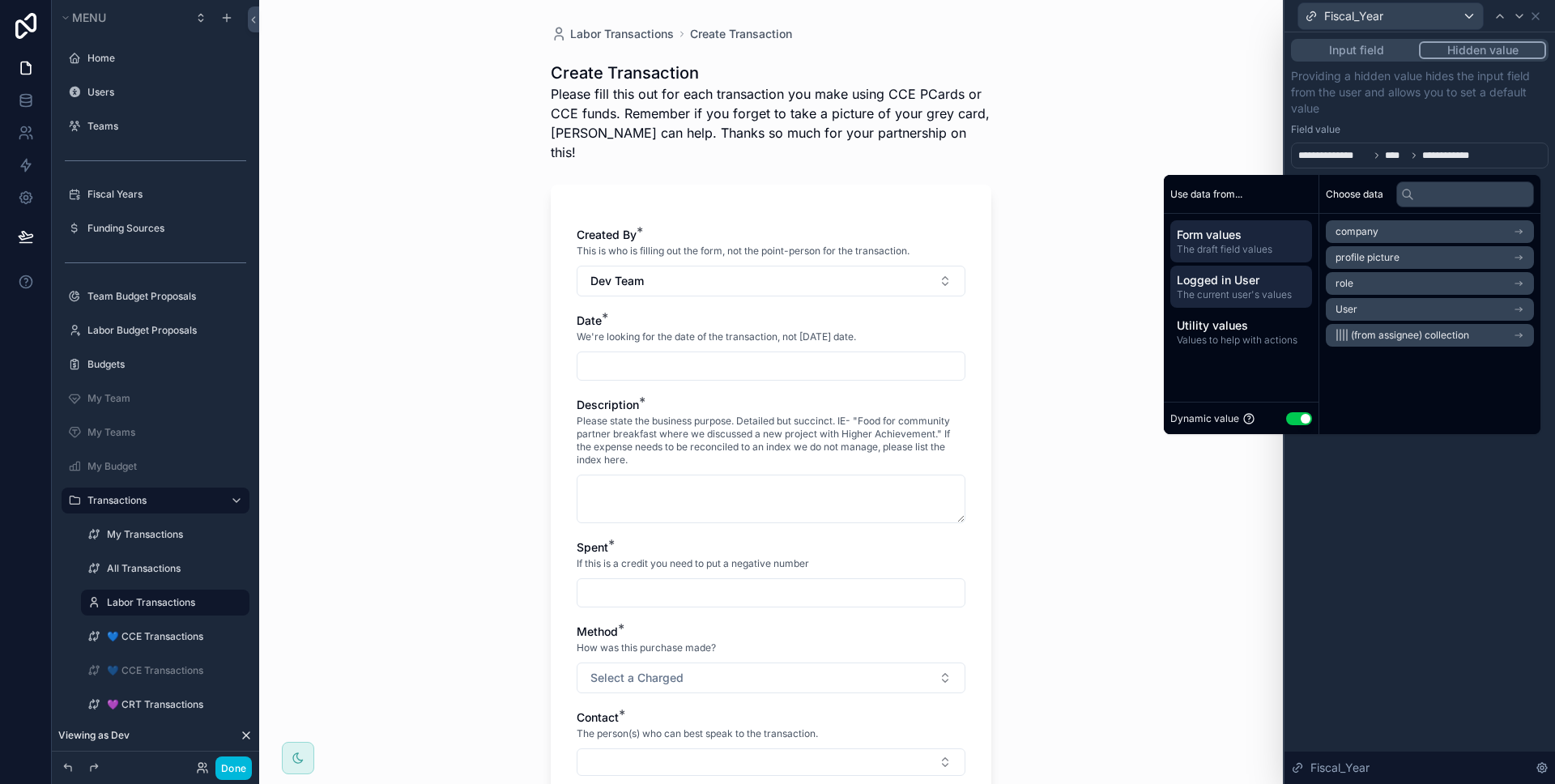
click at [1264, 244] on span "The draft field values" at bounding box center [1241, 249] width 129 height 13
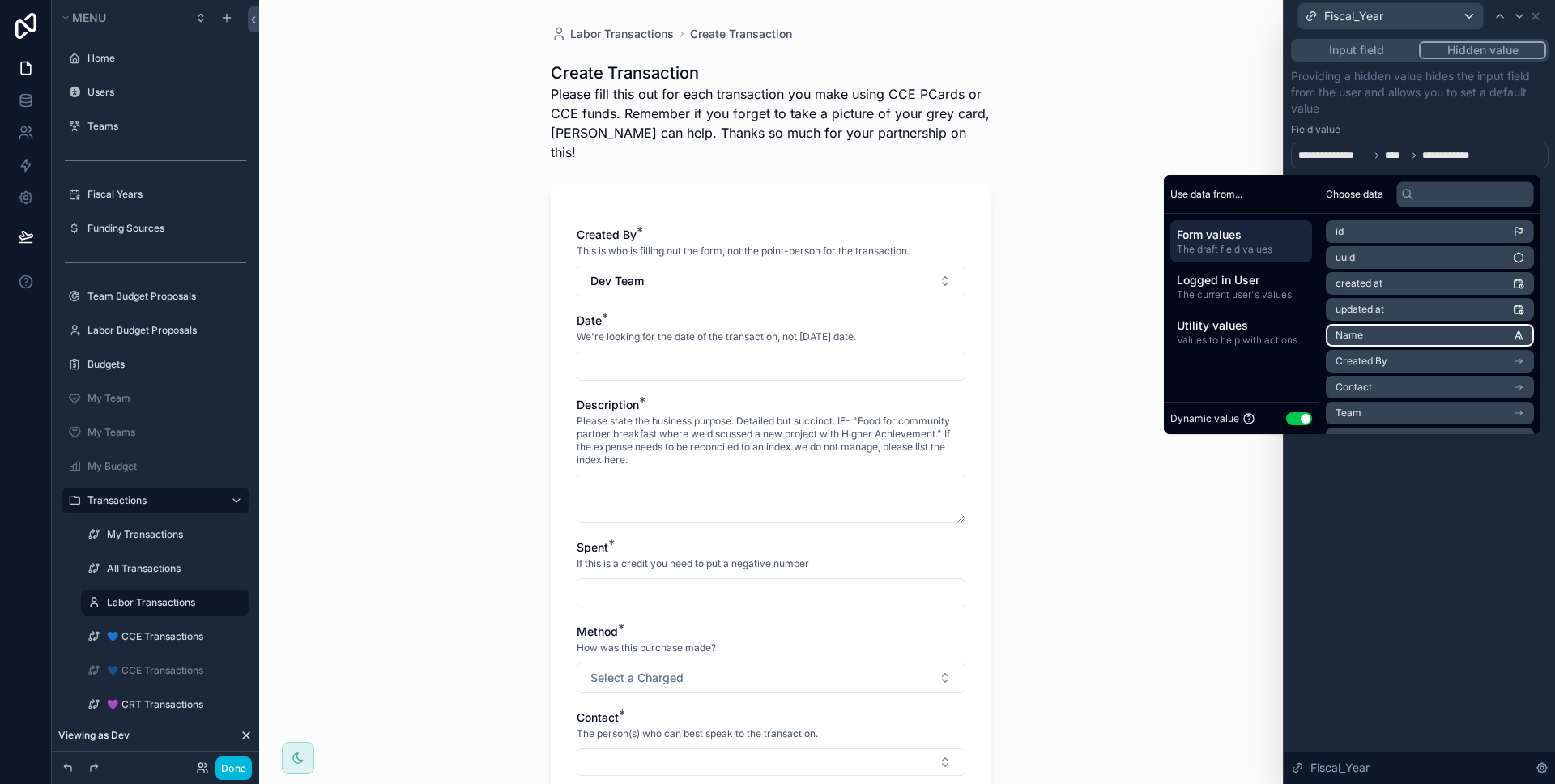
scroll to position [21, 0]
click at [1397, 329] on li "Created By" at bounding box center [1430, 340] width 208 height 23
click at [1372, 324] on span "Fiscal Years" at bounding box center [1363, 319] width 56 height 13
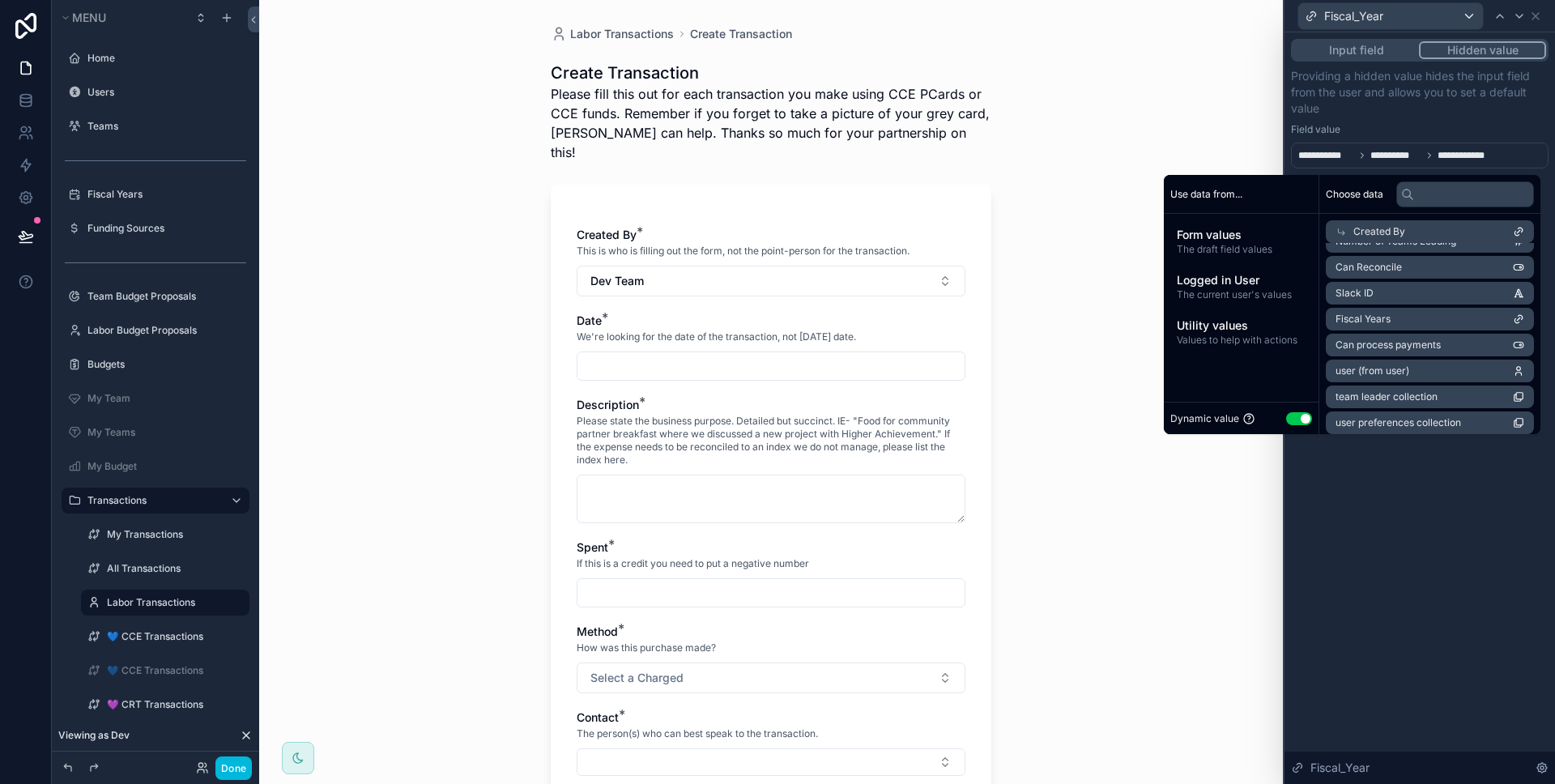
click at [1381, 544] on div "**********" at bounding box center [1419, 408] width 270 height 752
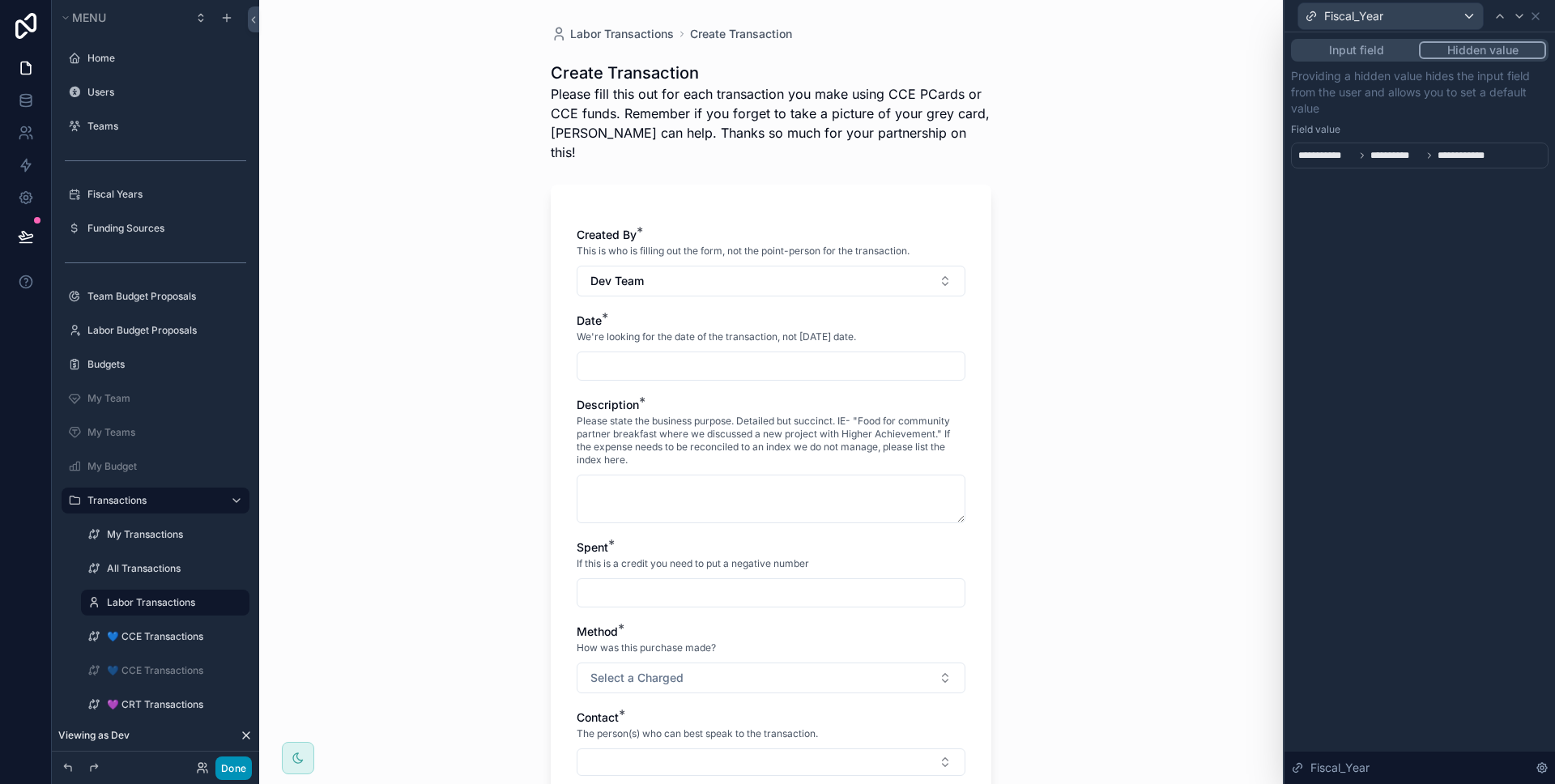
click at [237, 770] on button "Done" at bounding box center [233, 768] width 37 height 24
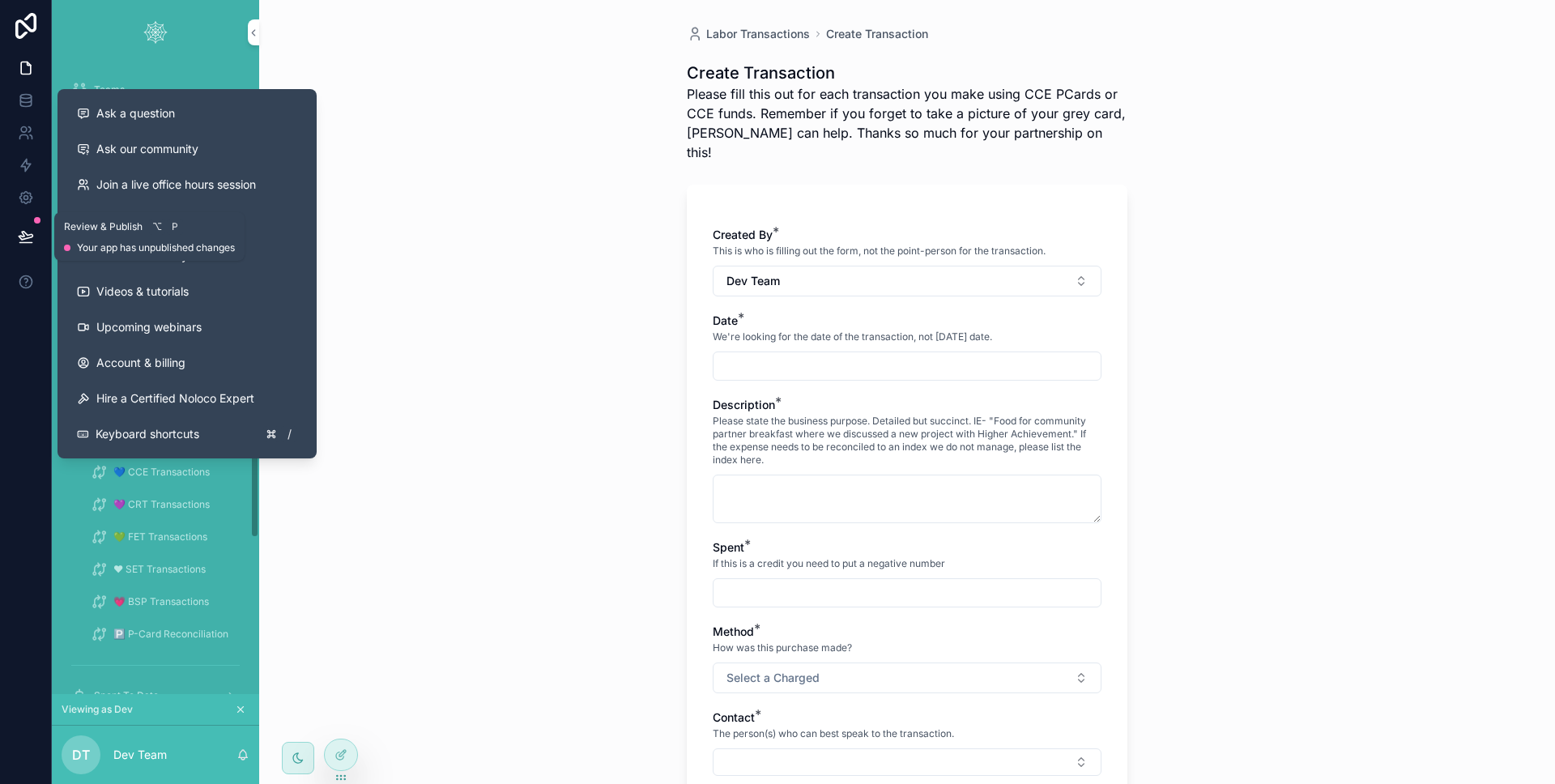
click at [26, 224] on button at bounding box center [26, 236] width 36 height 45
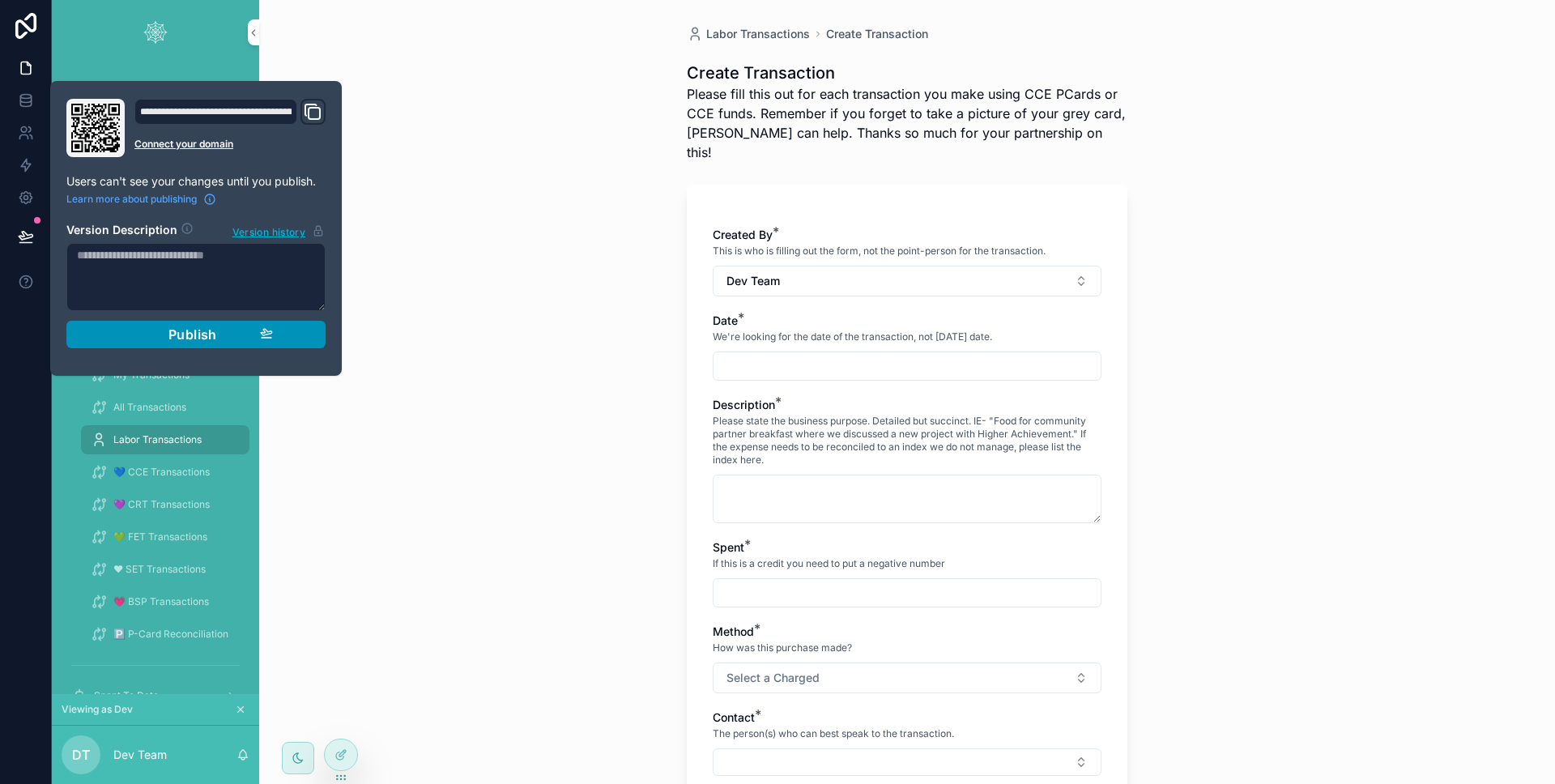
click at [155, 335] on div "Publish" at bounding box center [197, 334] width 154 height 16
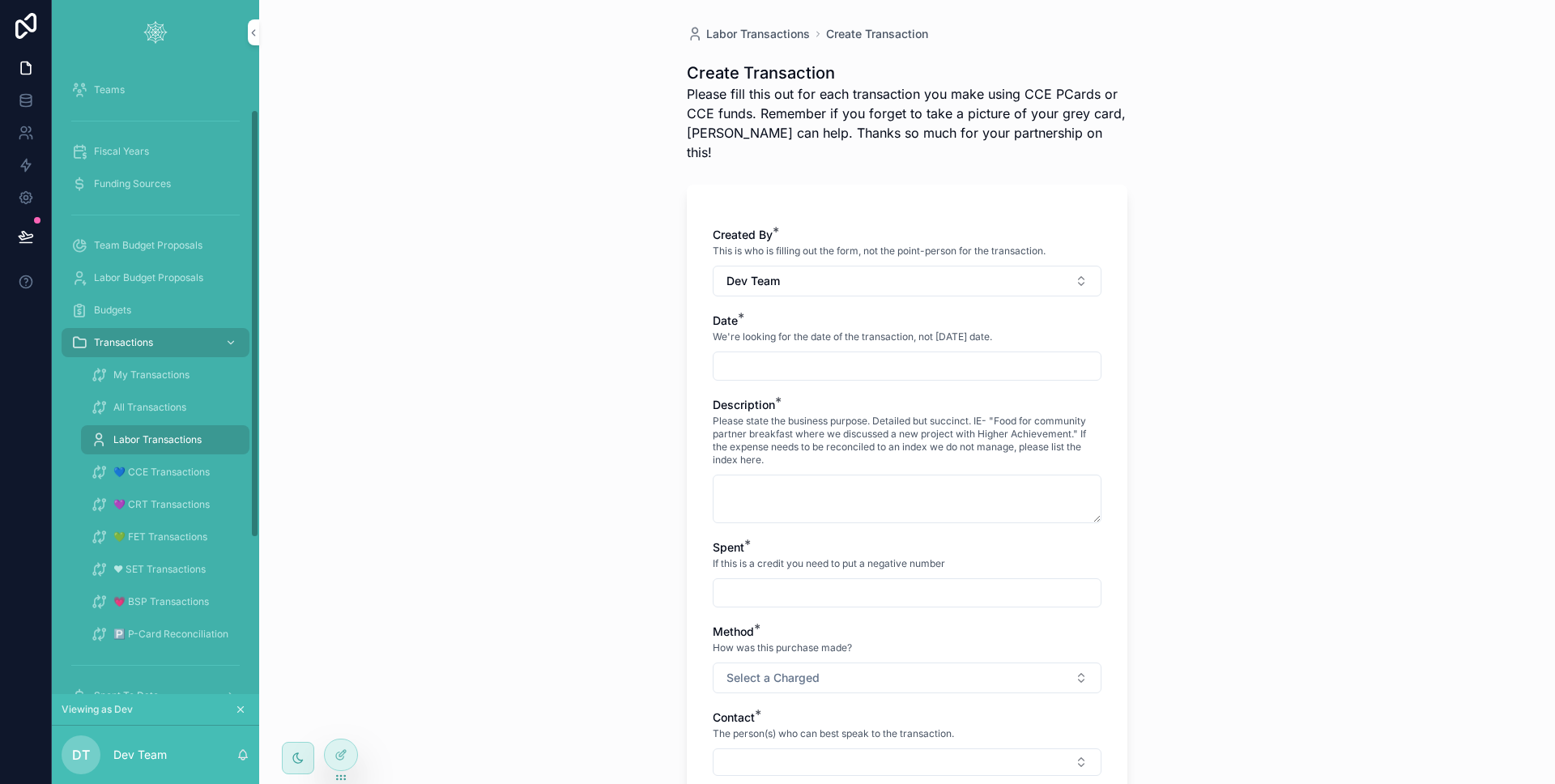
click at [31, 390] on div at bounding box center [25, 392] width 52 height 784
click at [173, 645] on div "🅿 P-Card Reconciliation" at bounding box center [165, 634] width 149 height 26
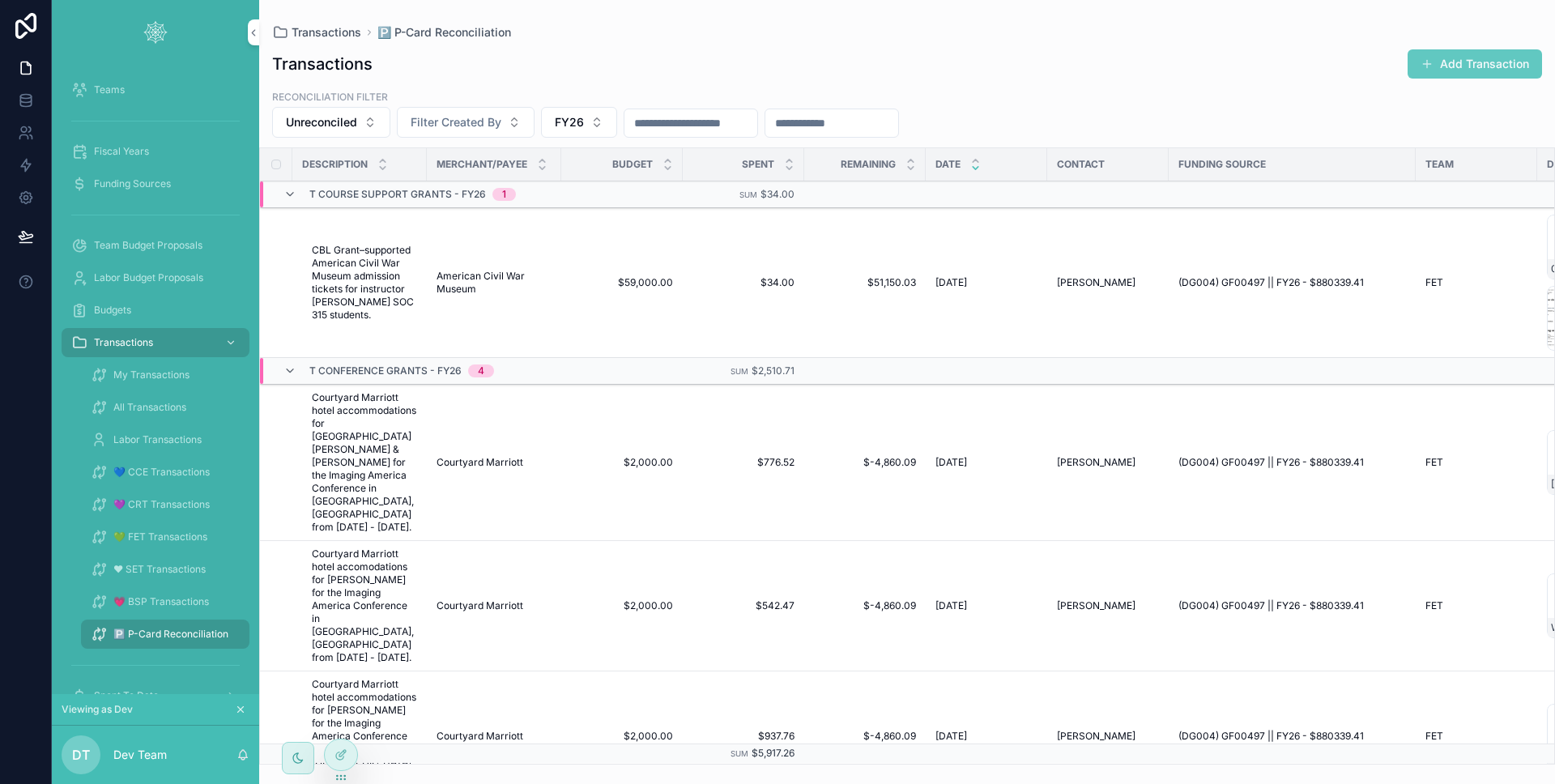
click at [1443, 75] on button "Add Transaction" at bounding box center [1475, 63] width 135 height 29
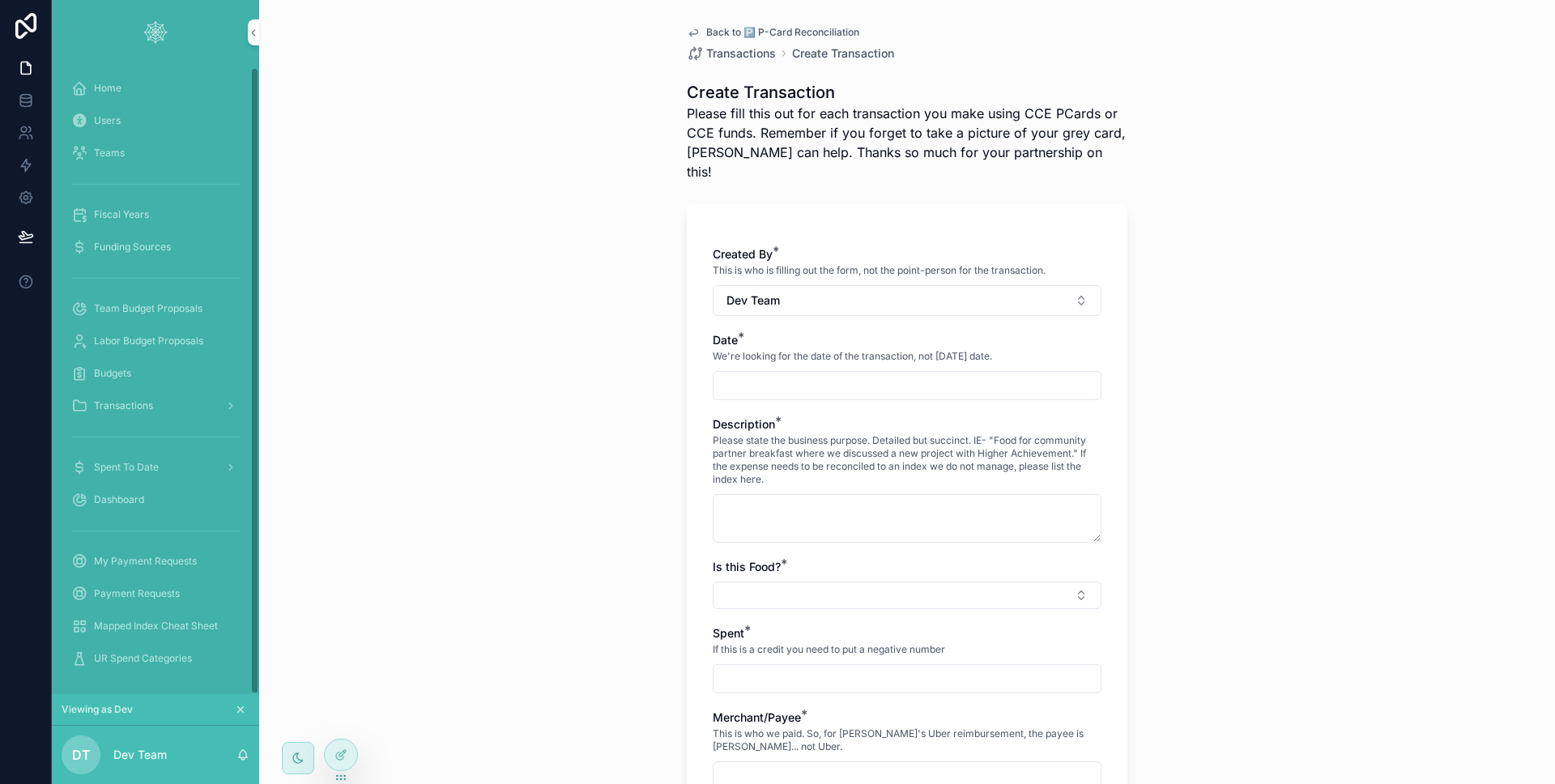
scroll to position [3, 0]
click at [345, 740] on div at bounding box center [341, 755] width 32 height 31
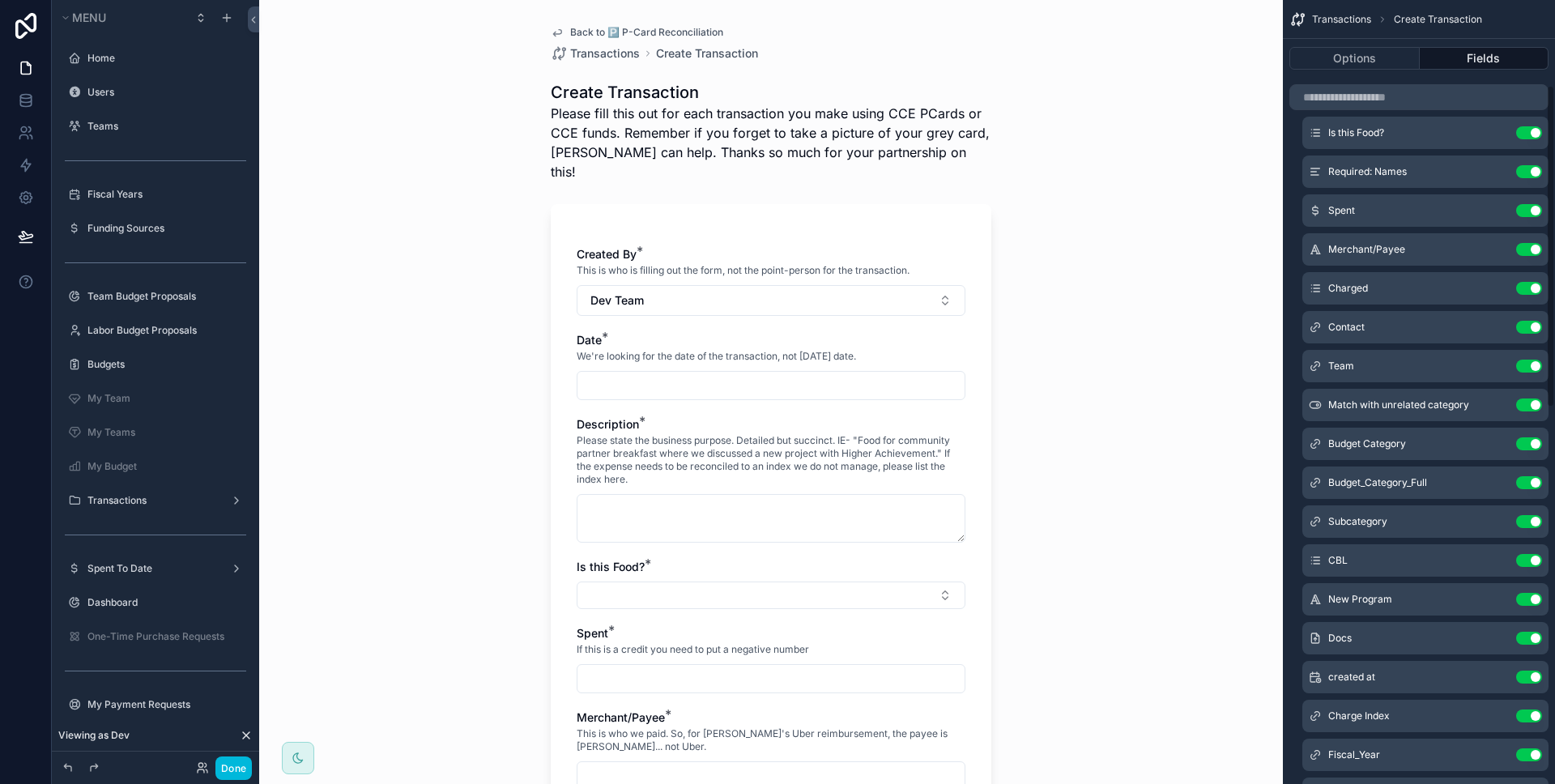
scroll to position [230, 0]
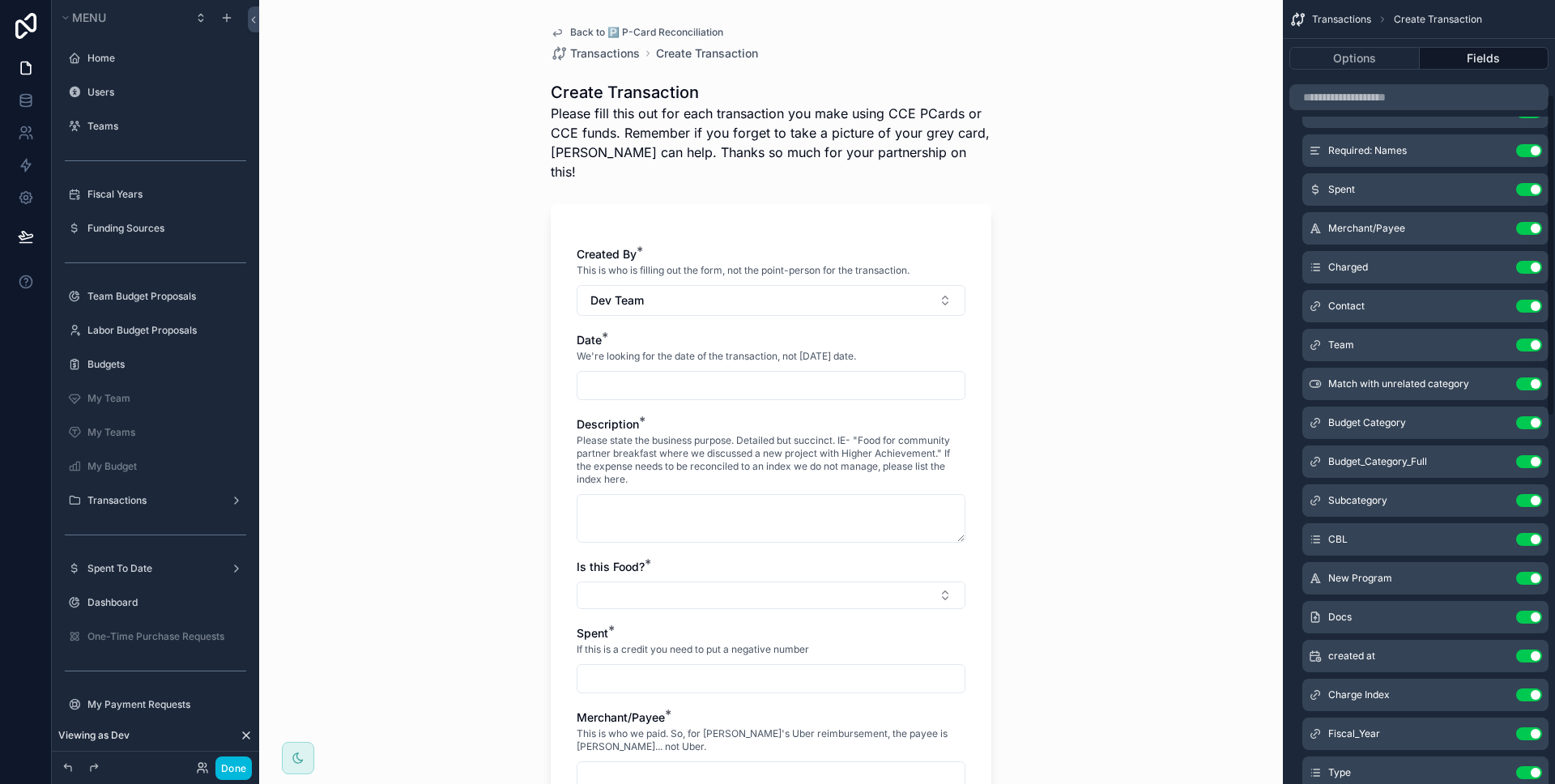
click at [0, 0] on icon "scrollable content" at bounding box center [0, 0] width 0 height 0
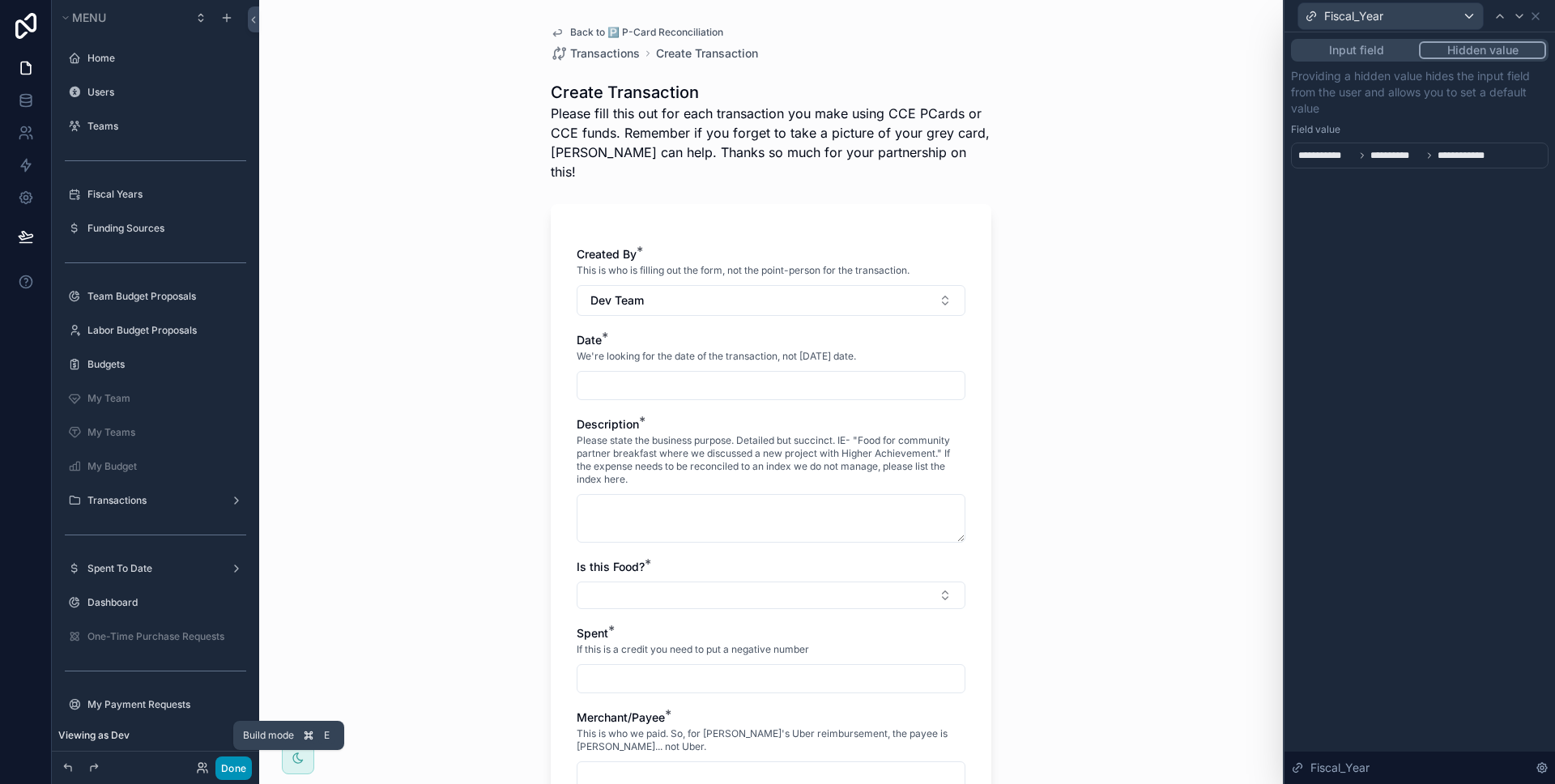
click at [239, 769] on button "Done" at bounding box center [233, 768] width 37 height 24
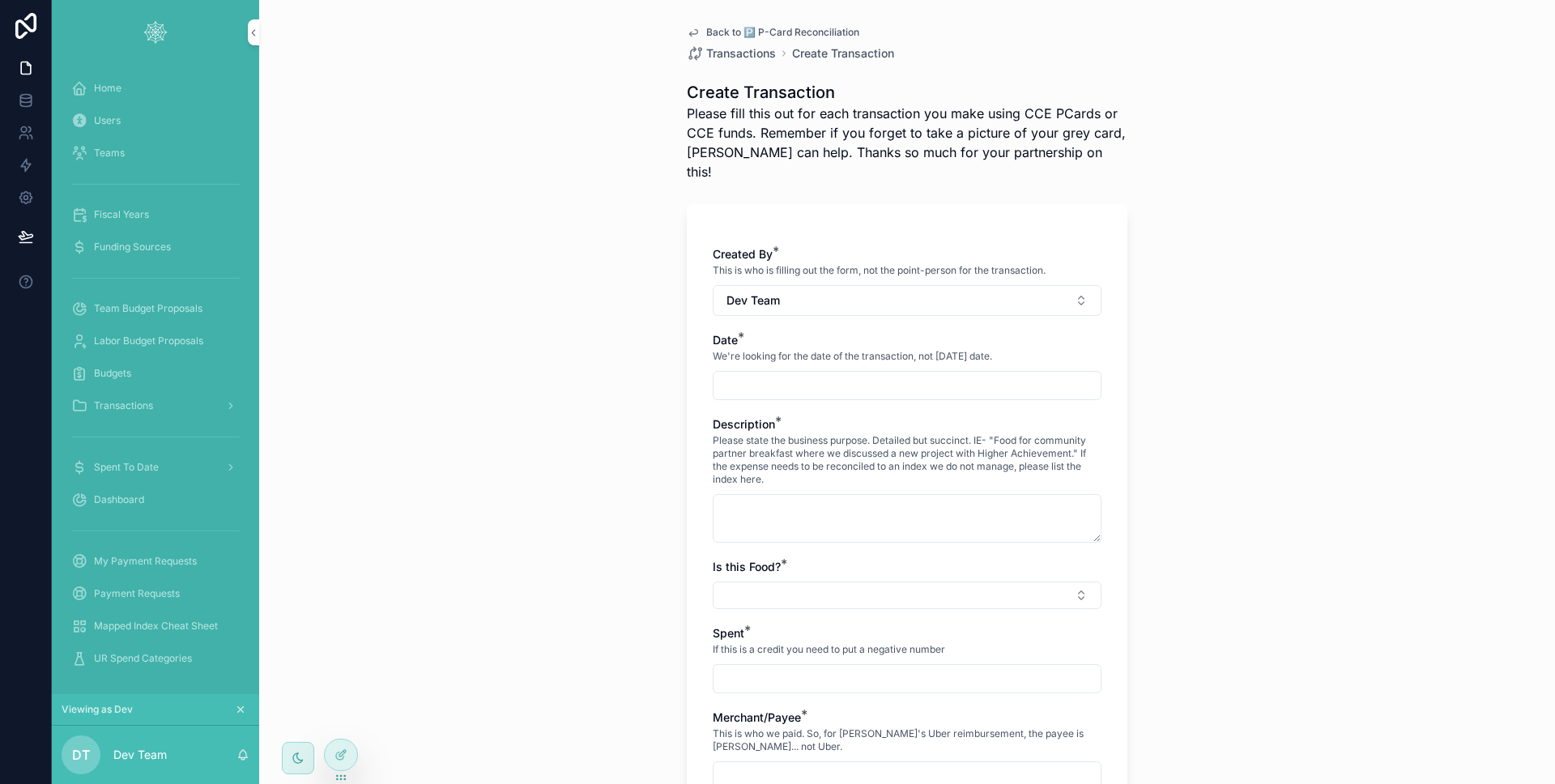
click at [158, 404] on div "Transactions" at bounding box center [155, 406] width 168 height 26
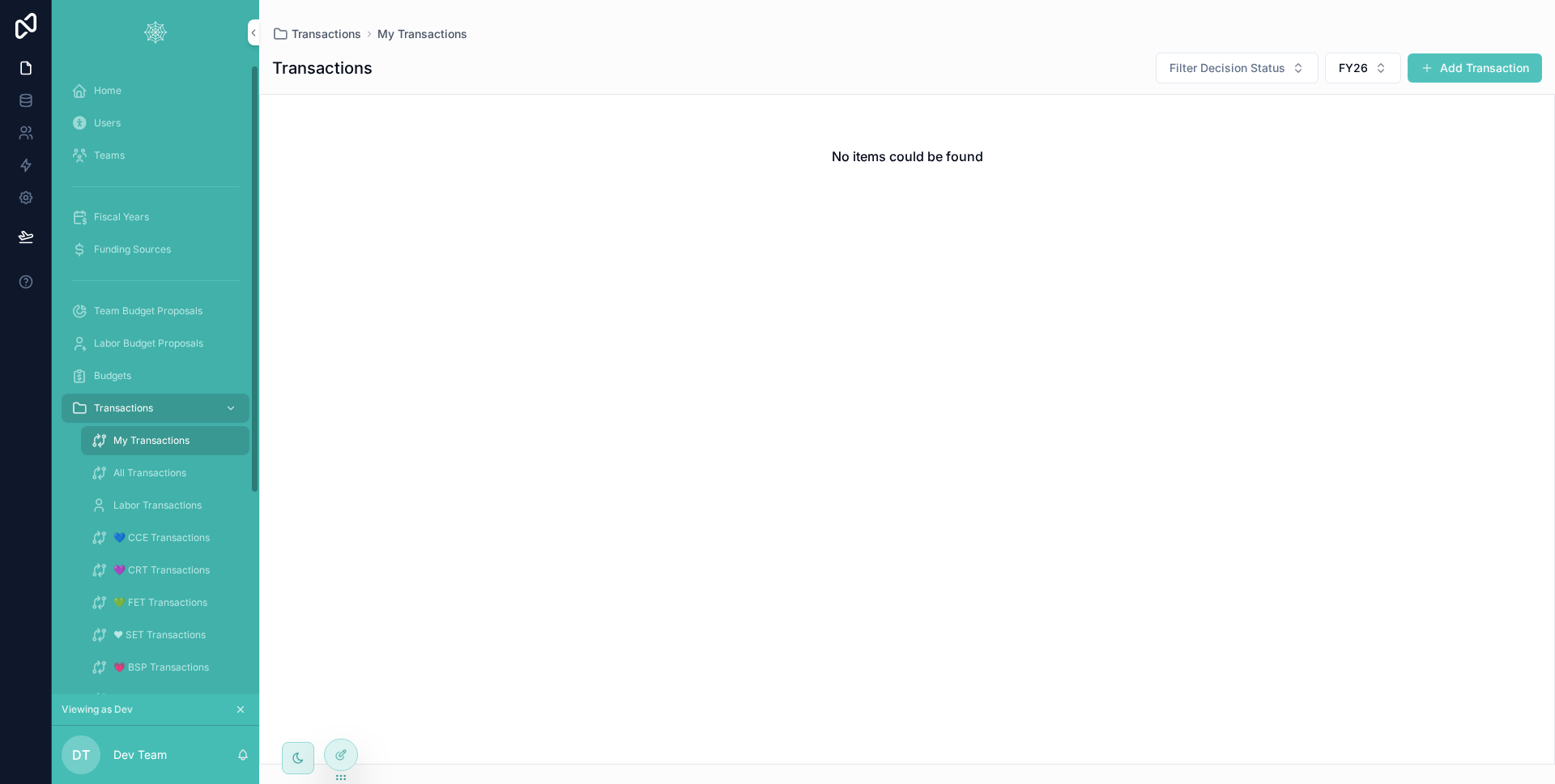
scroll to position [150, 0]
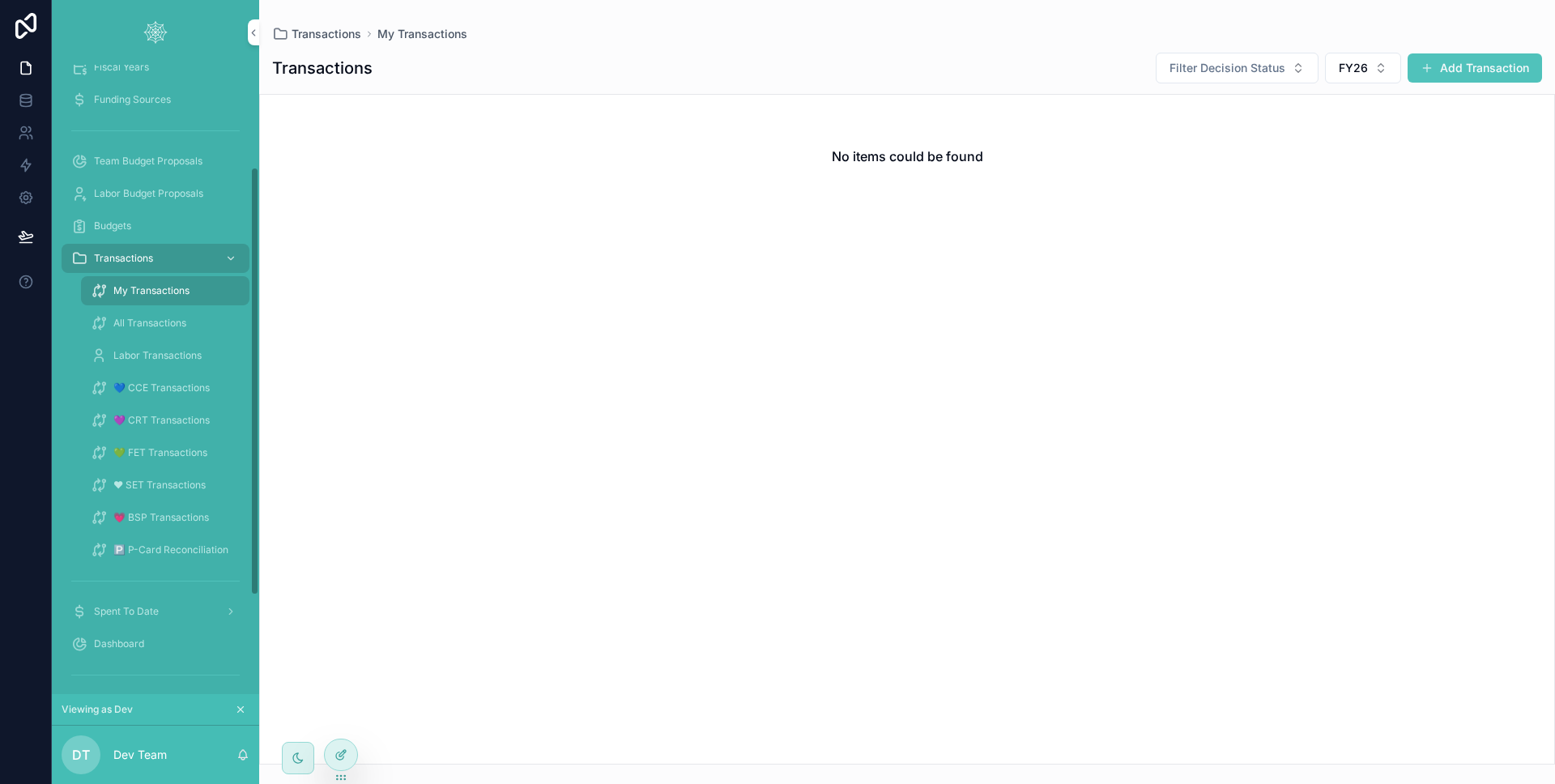
click at [334, 750] on div at bounding box center [341, 755] width 32 height 31
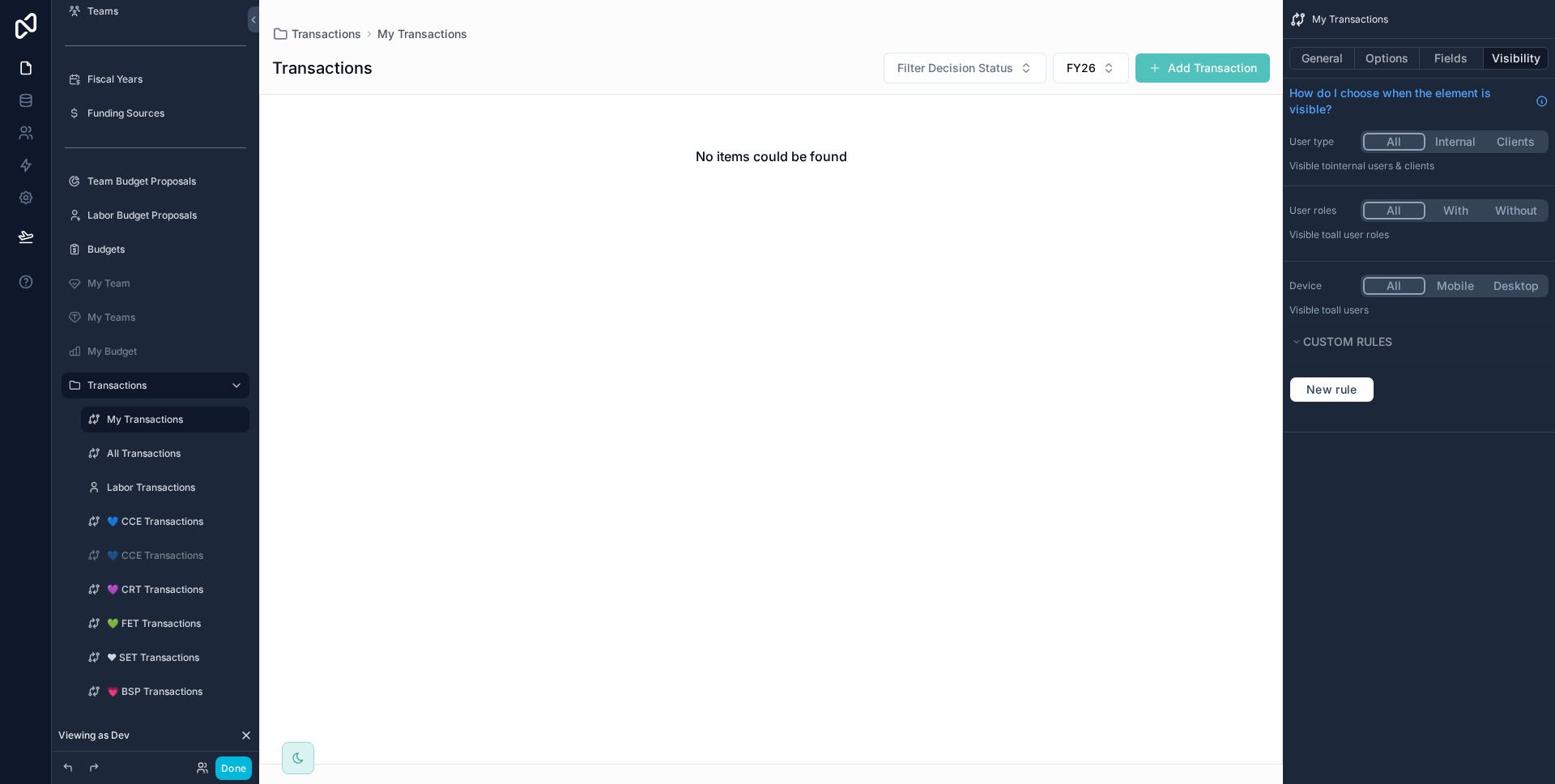
scroll to position [219, 0]
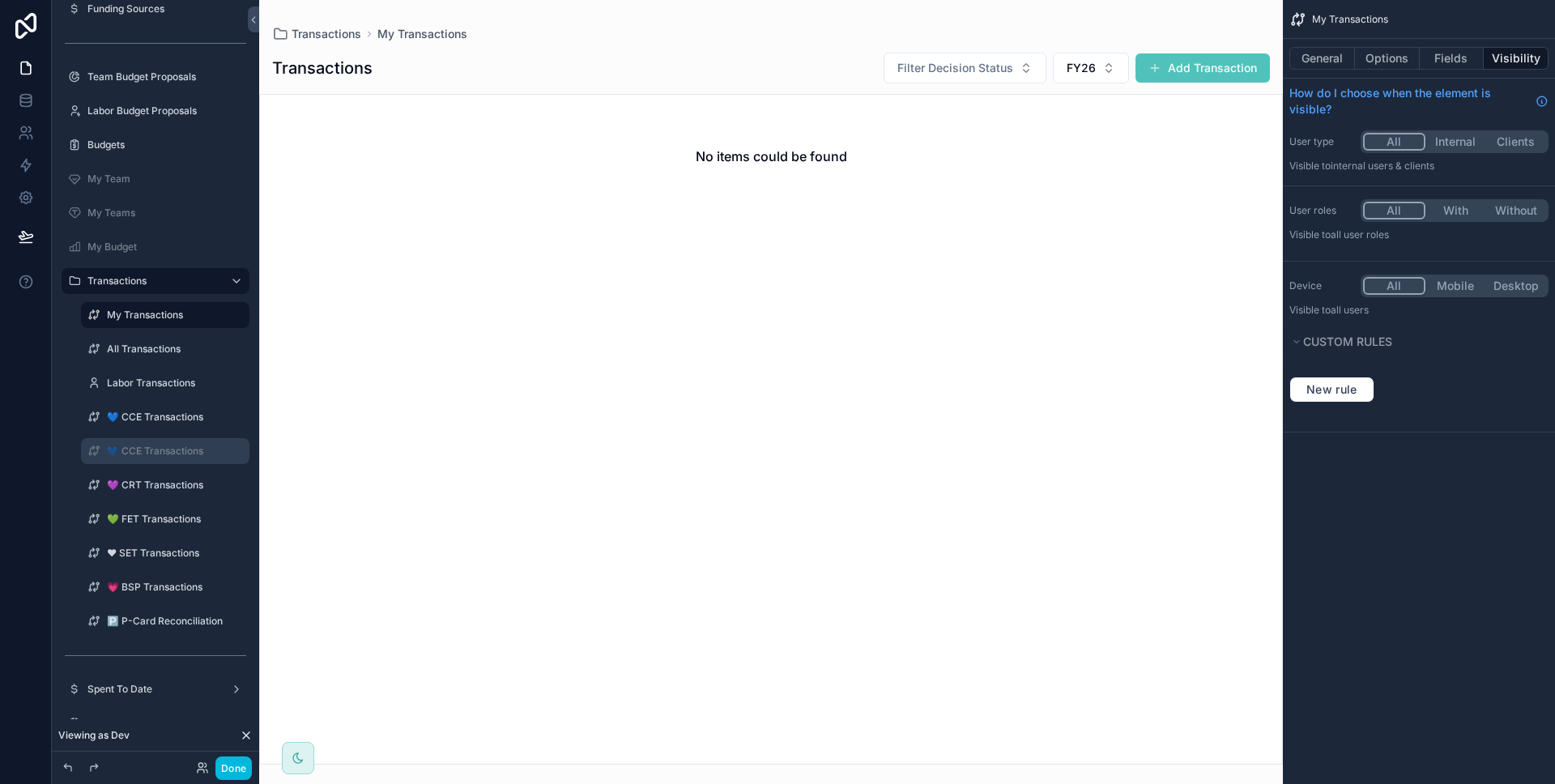
click at [153, 450] on label "💙 CCE Transactions" at bounding box center [173, 451] width 133 height 13
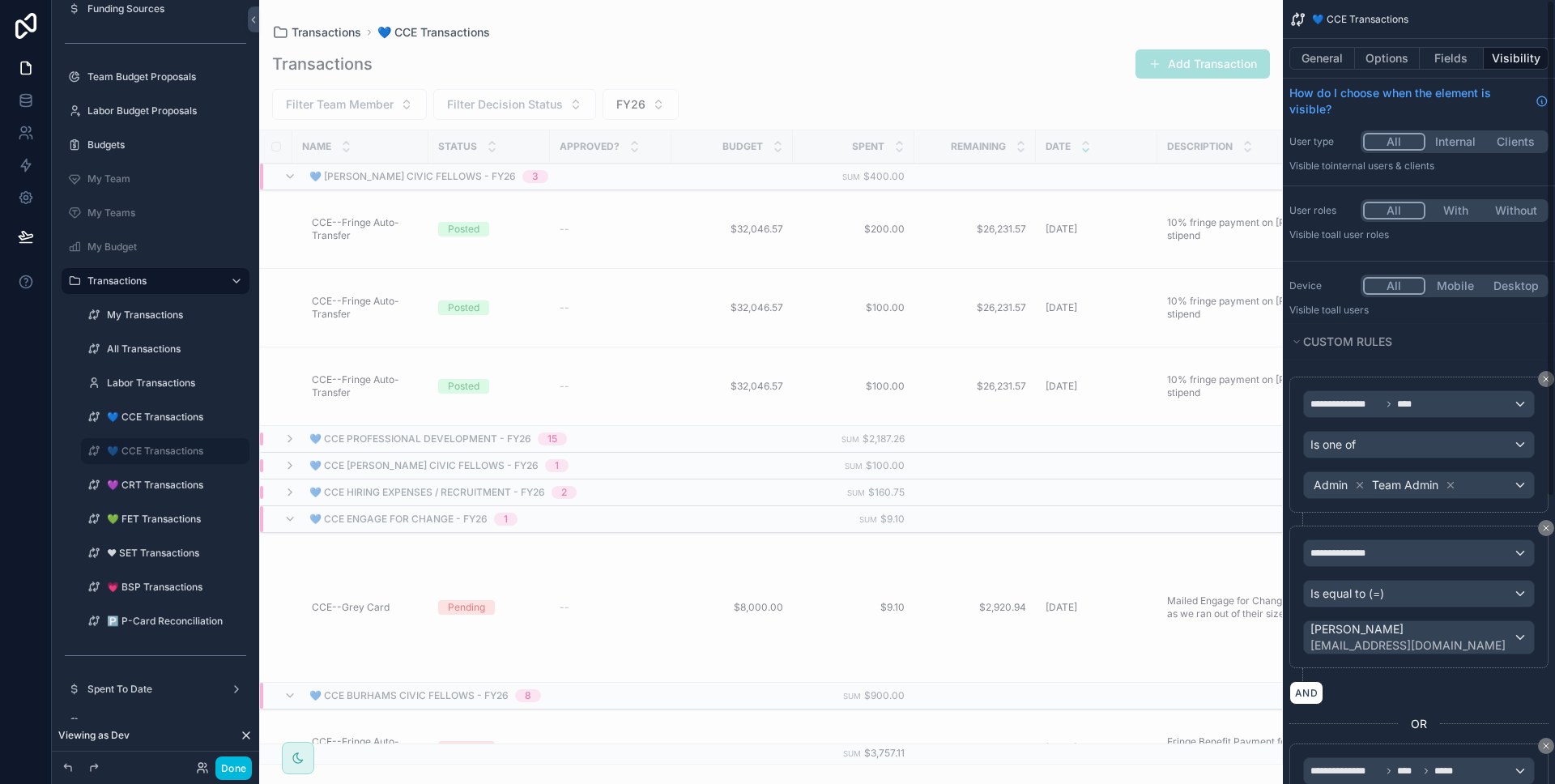
scroll to position [42, 0]
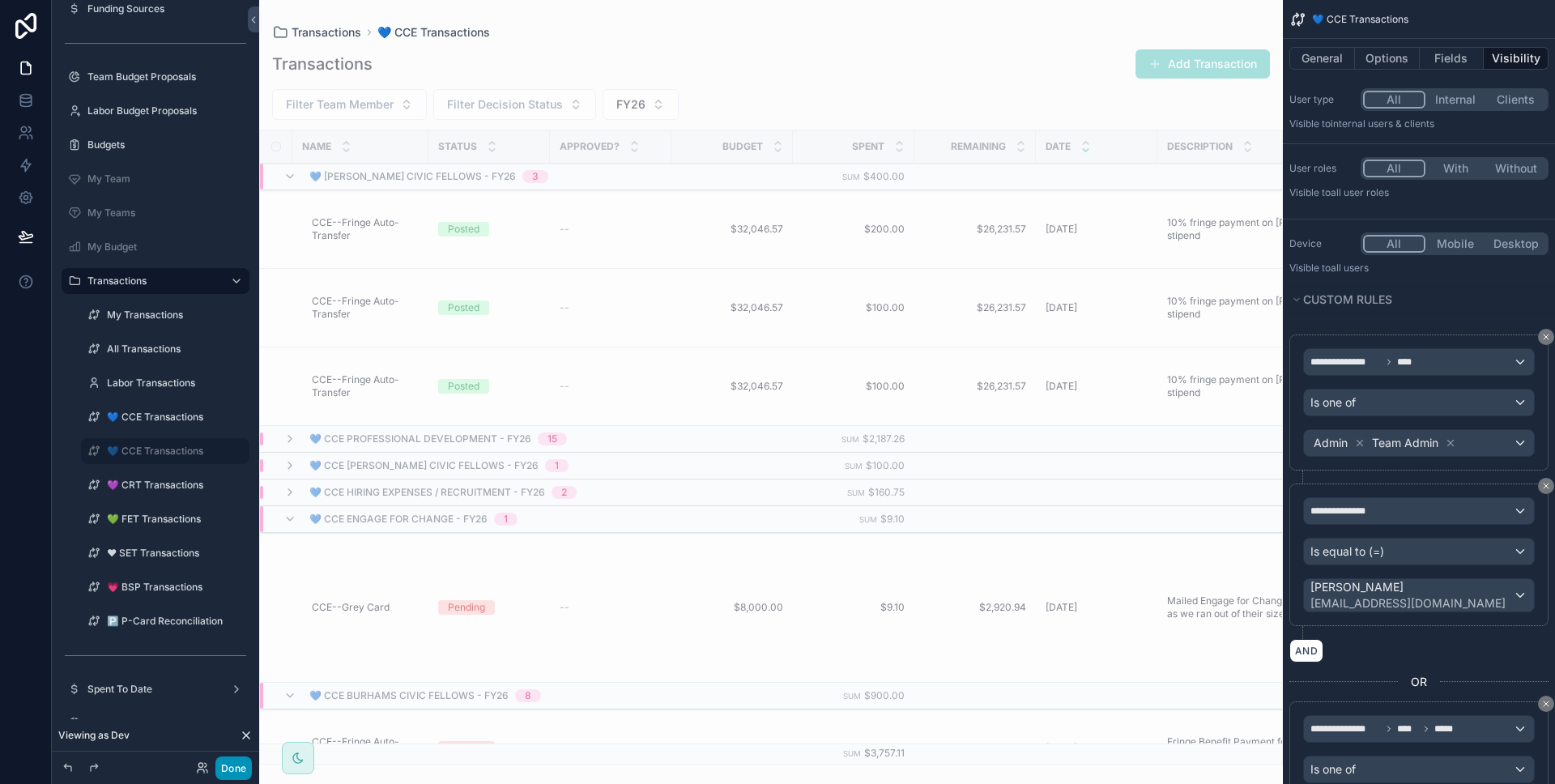
click at [220, 769] on button "Done" at bounding box center [233, 768] width 37 height 24
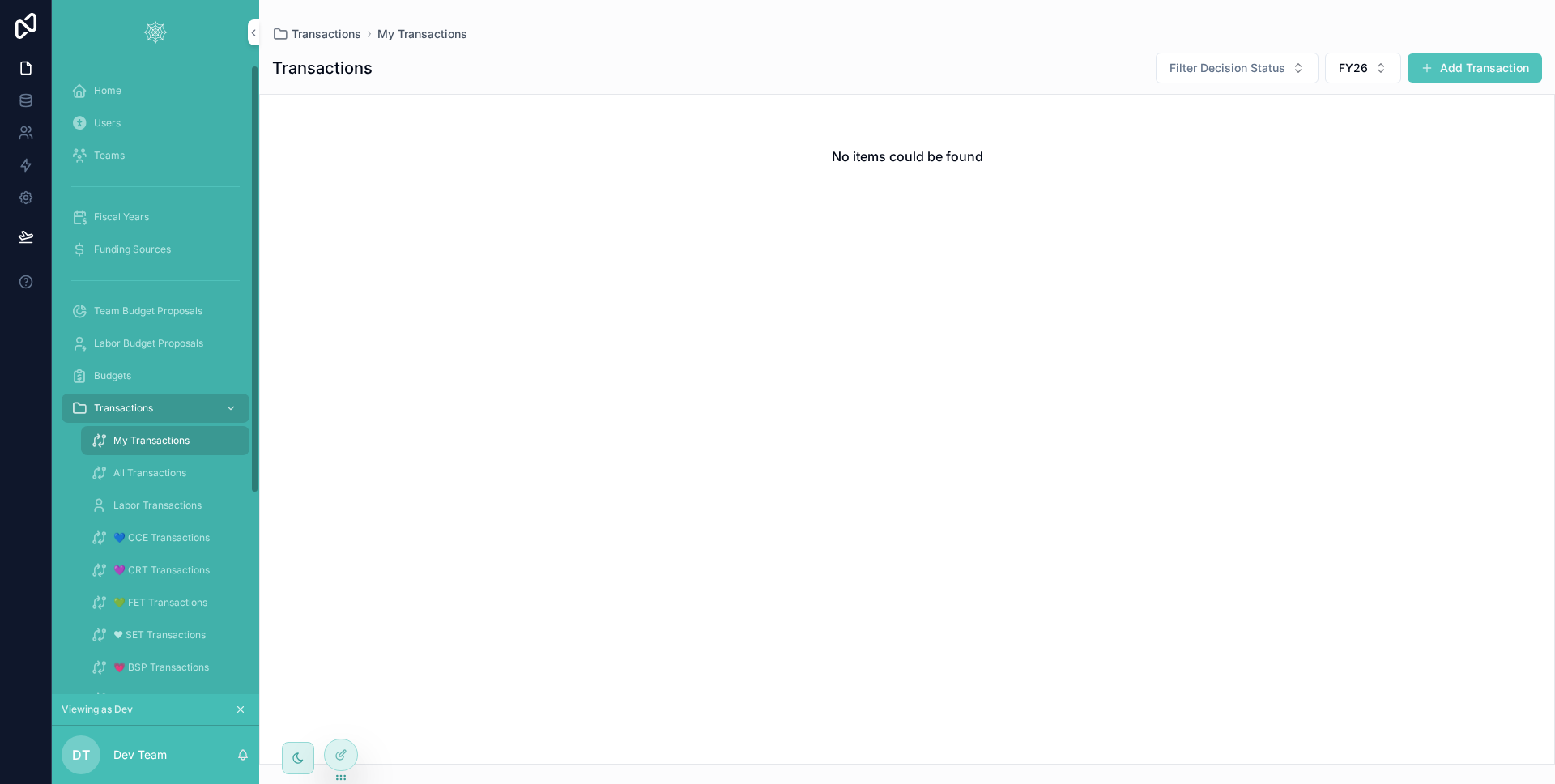
click at [130, 87] on div "Home" at bounding box center [155, 91] width 168 height 26
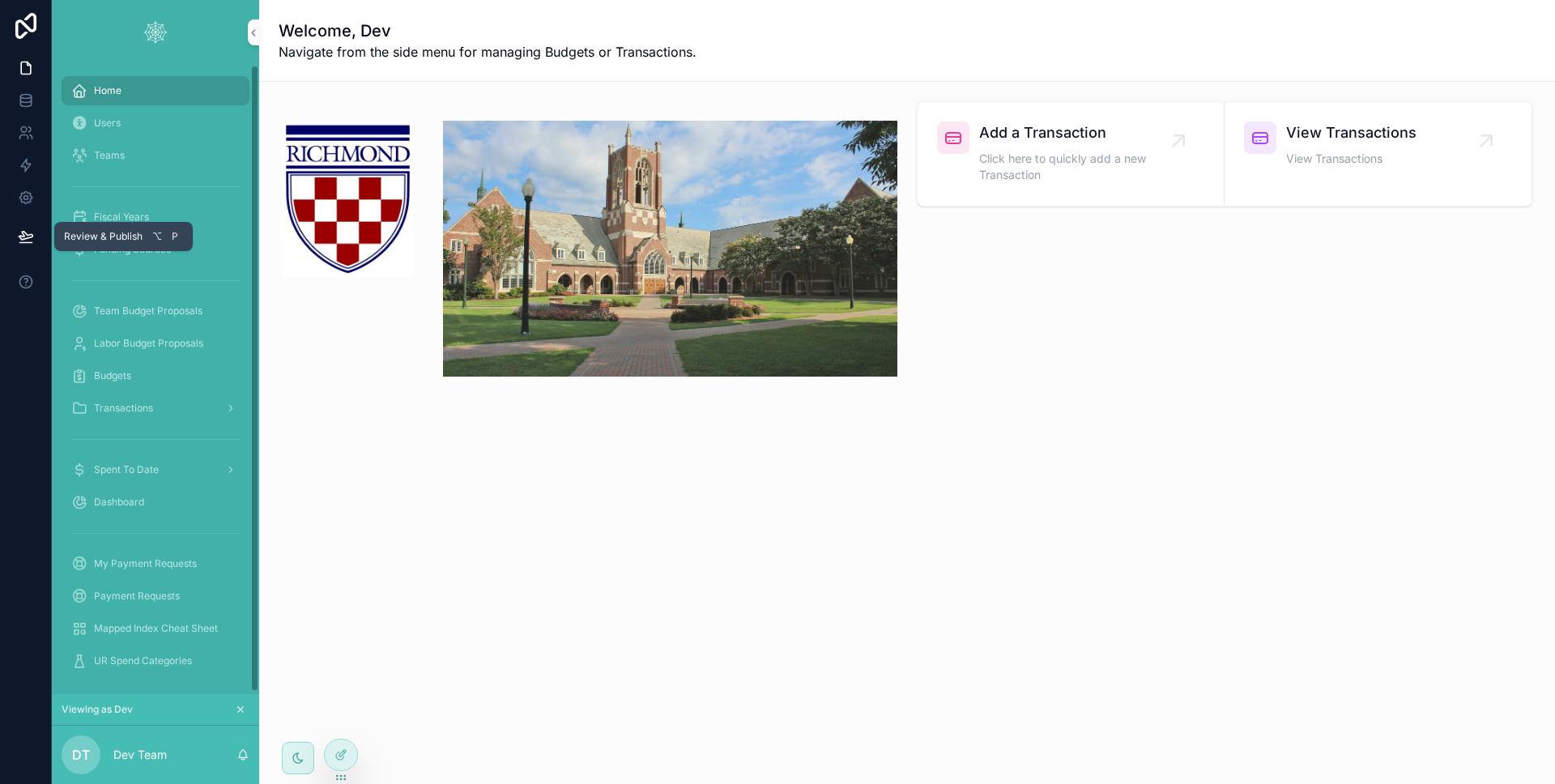
click at [17, 237] on button at bounding box center [26, 236] width 36 height 45
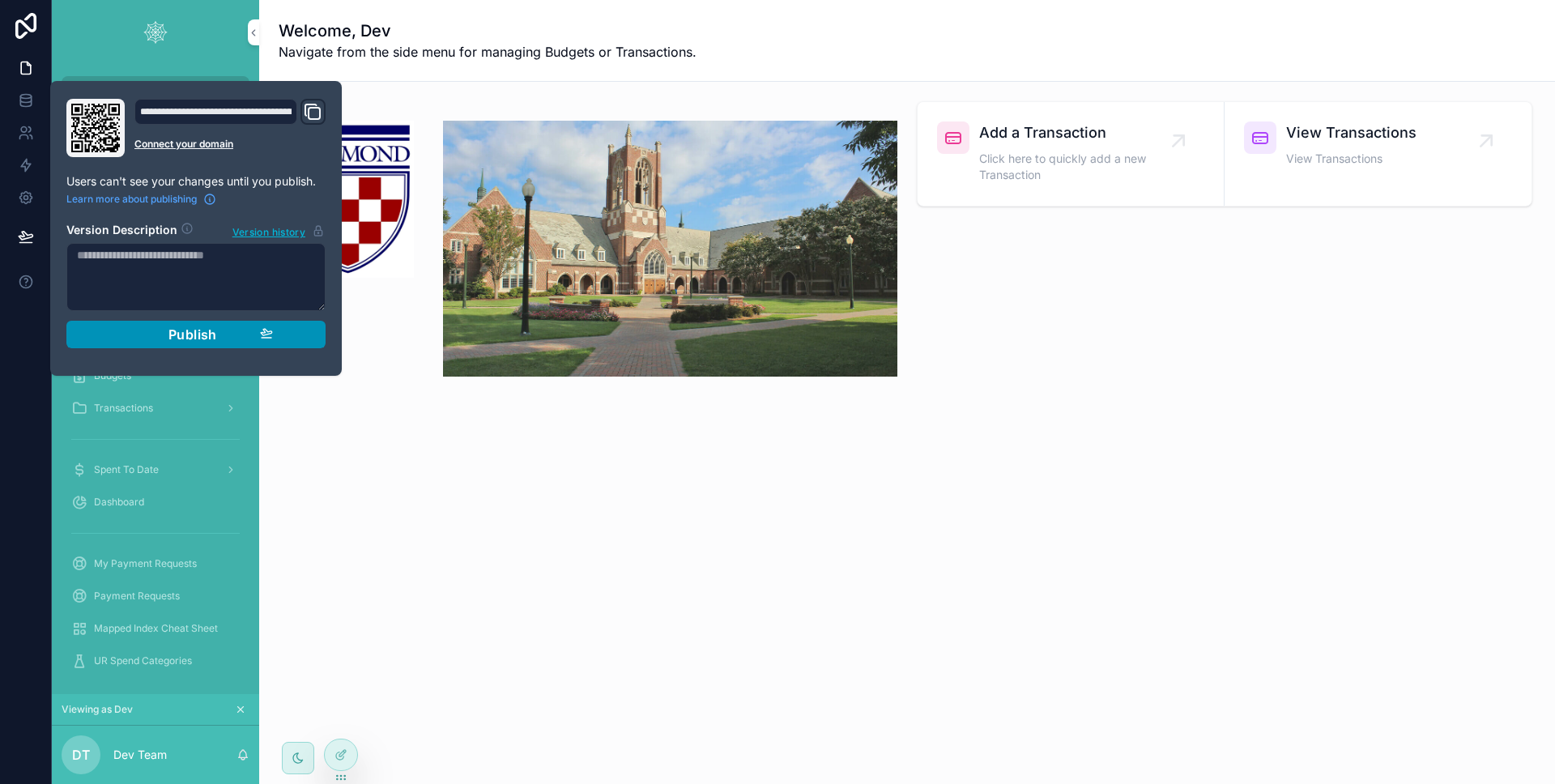
click at [146, 321] on button "Publish" at bounding box center [196, 334] width 259 height 27
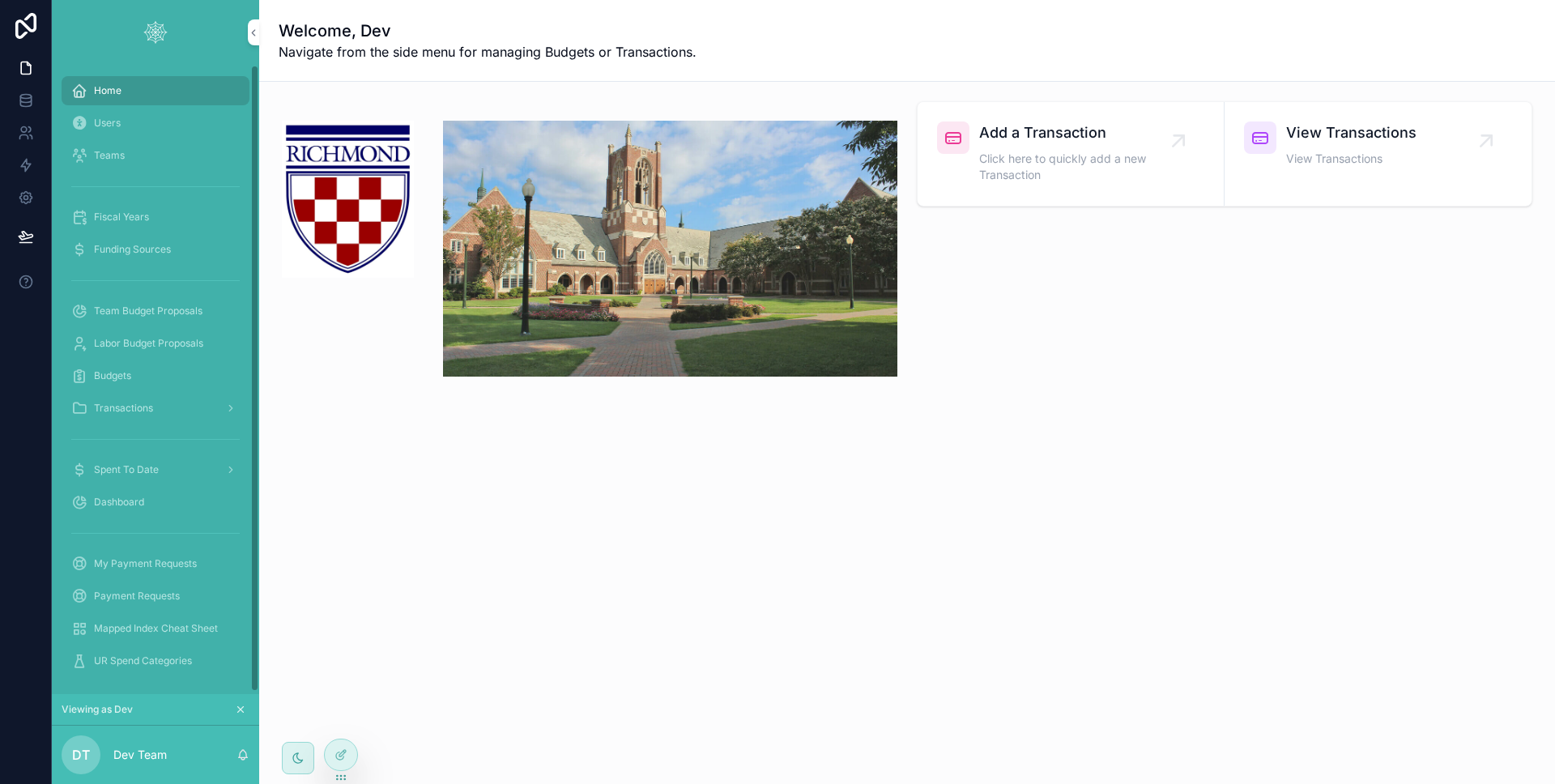
click at [34, 387] on div at bounding box center [25, 392] width 52 height 784
click at [0, 0] on div at bounding box center [0, 0] width 0 height 0
click at [0, 0] on icon at bounding box center [0, 0] width 0 height 0
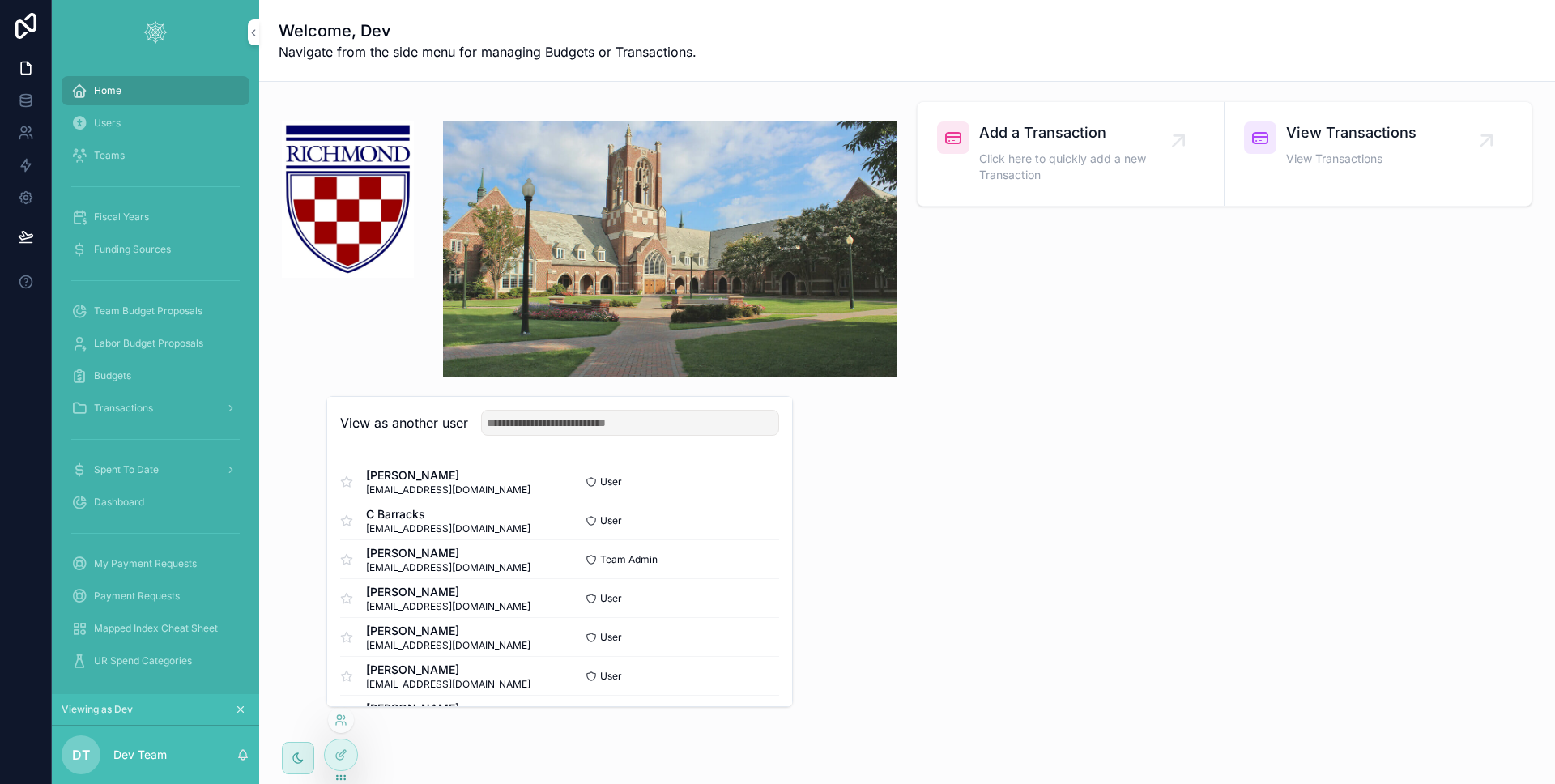
click at [0, 0] on button "Select" at bounding box center [0, 0] width 0 height 0
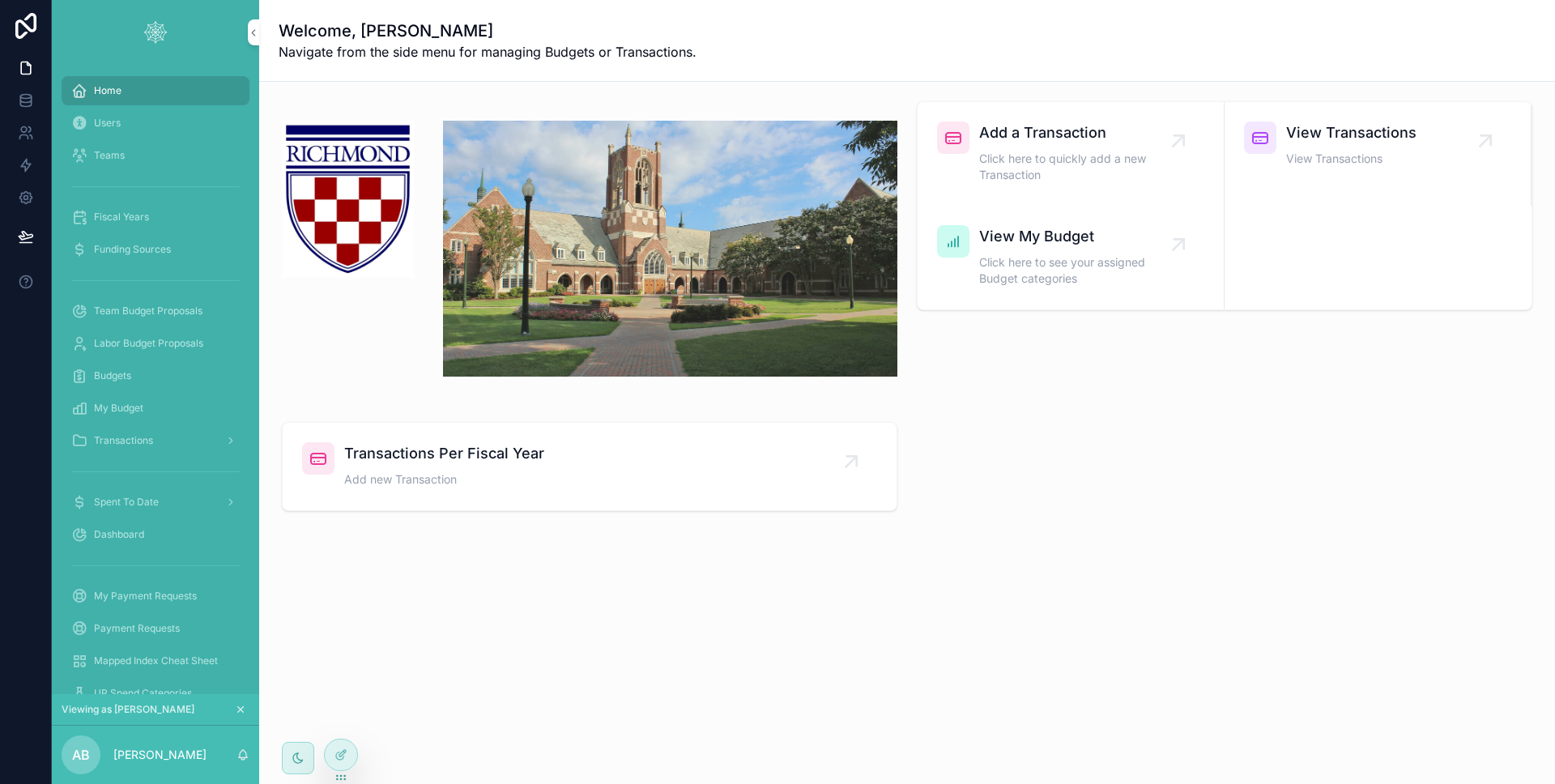
click at [1026, 157] on span "Click here to quickly add a new Transaction" at bounding box center [1080, 167] width 200 height 32
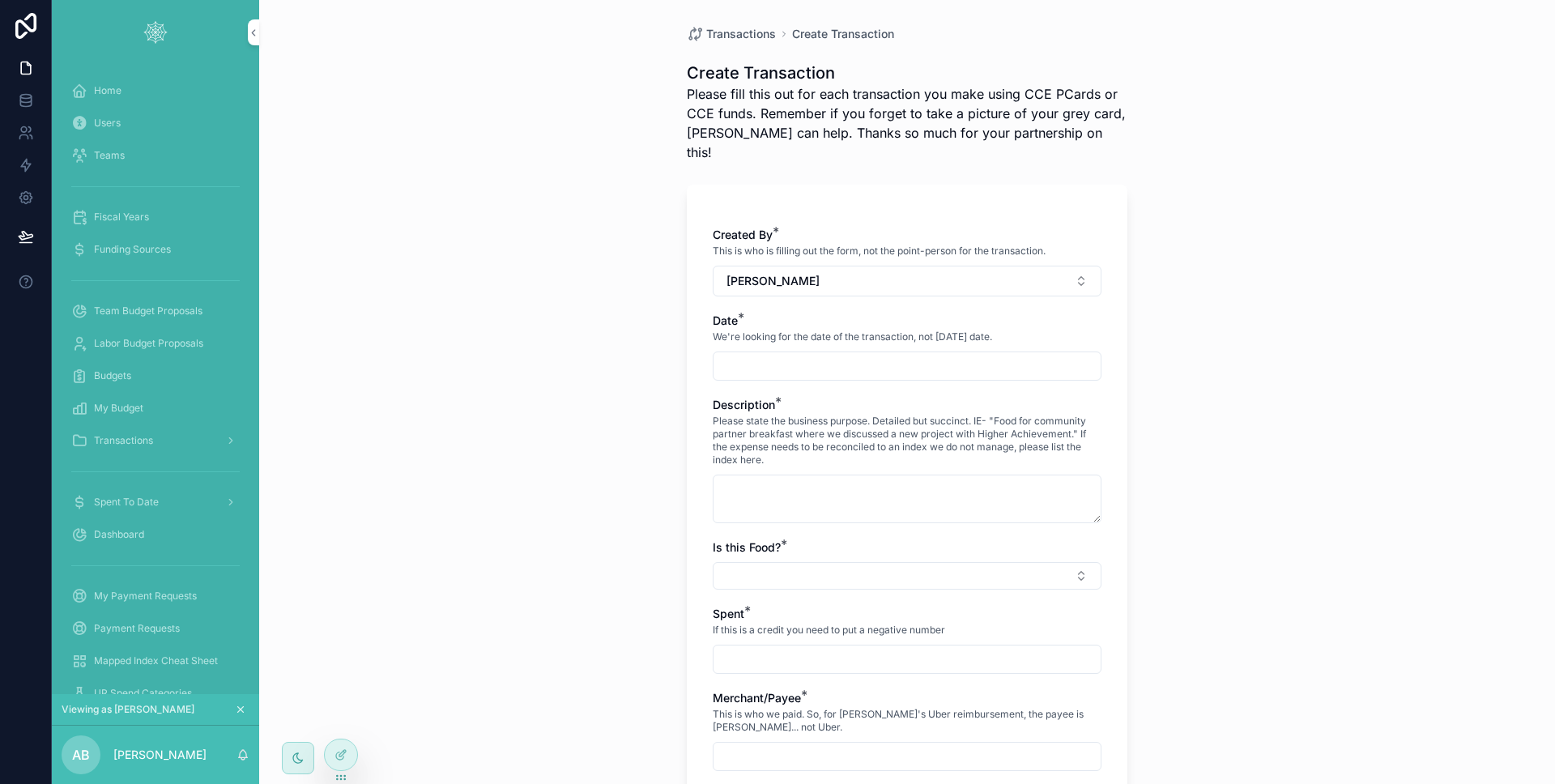
scroll to position [56, 0]
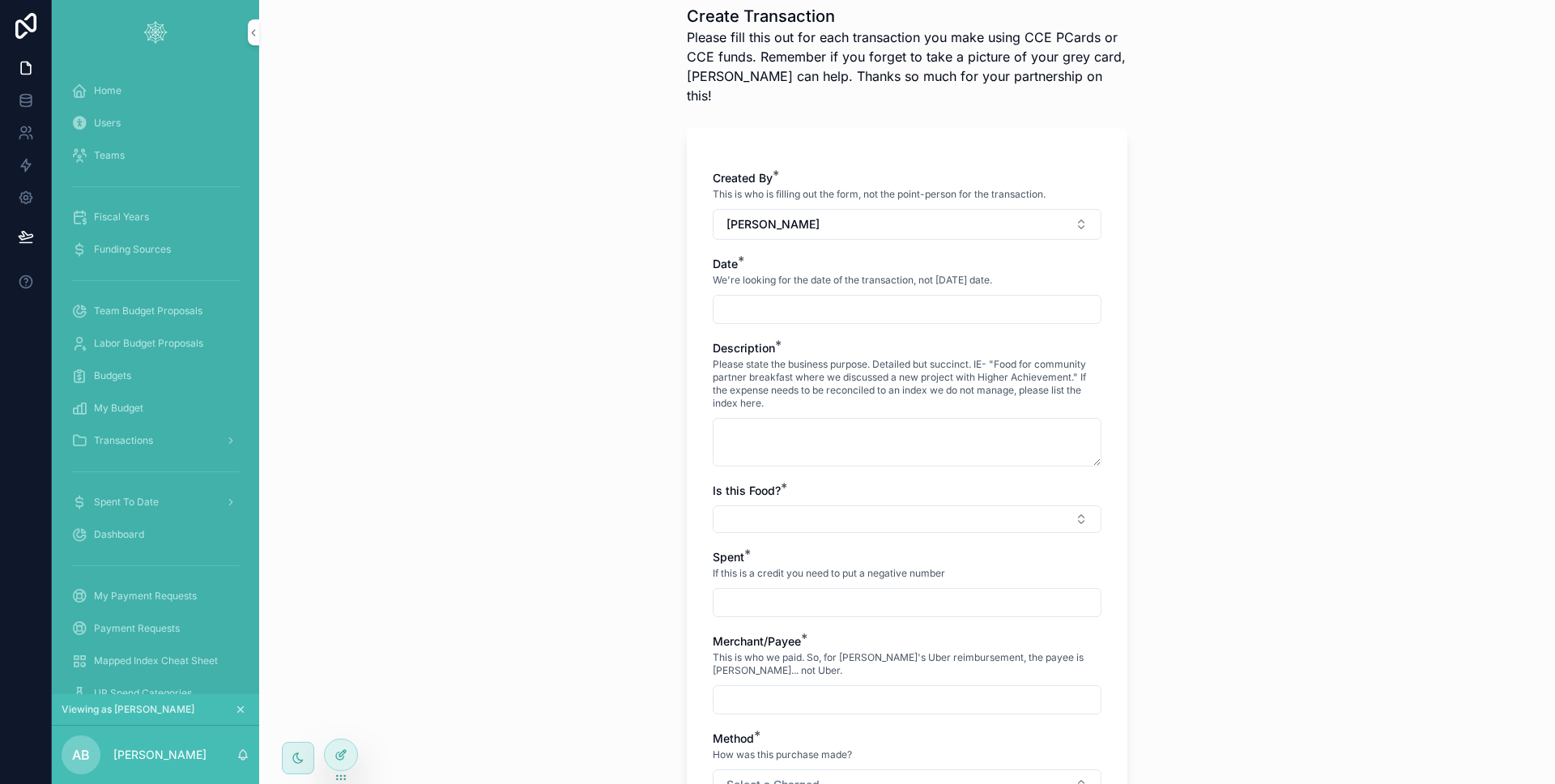
click at [347, 743] on div at bounding box center [341, 755] width 32 height 31
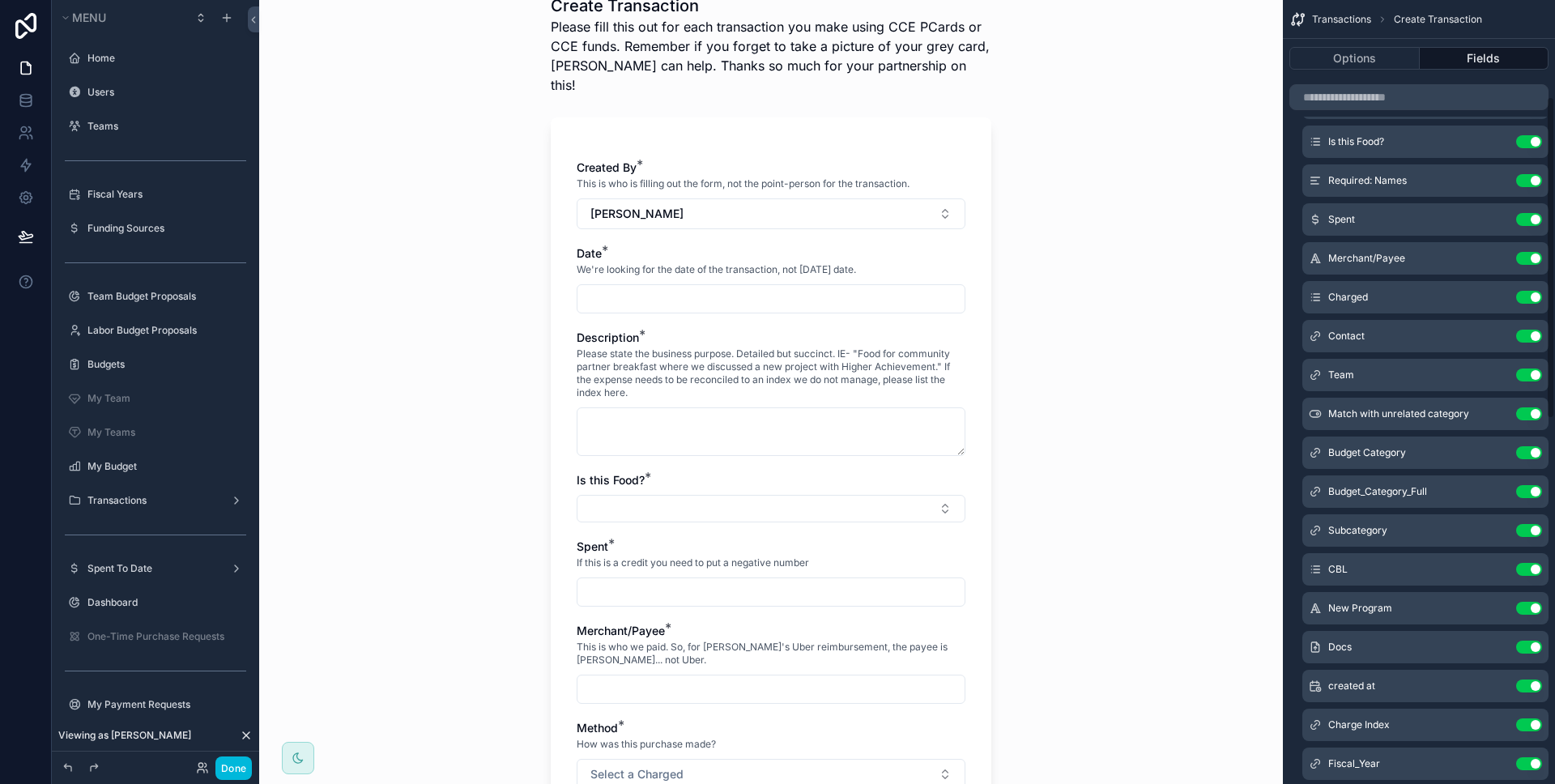
scroll to position [401, 0]
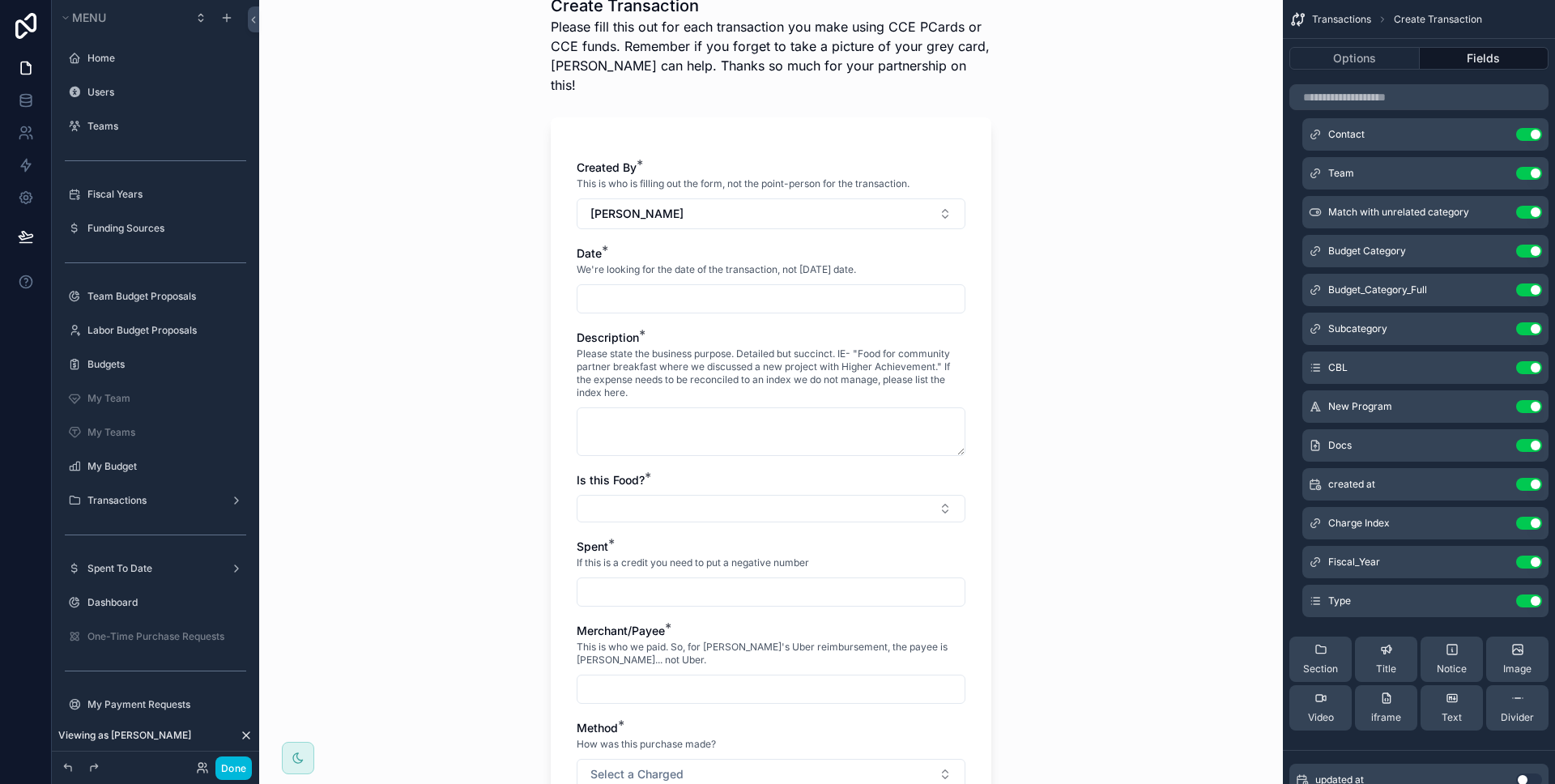
click at [0, 0] on icon "scrollable content" at bounding box center [0, 0] width 0 height 0
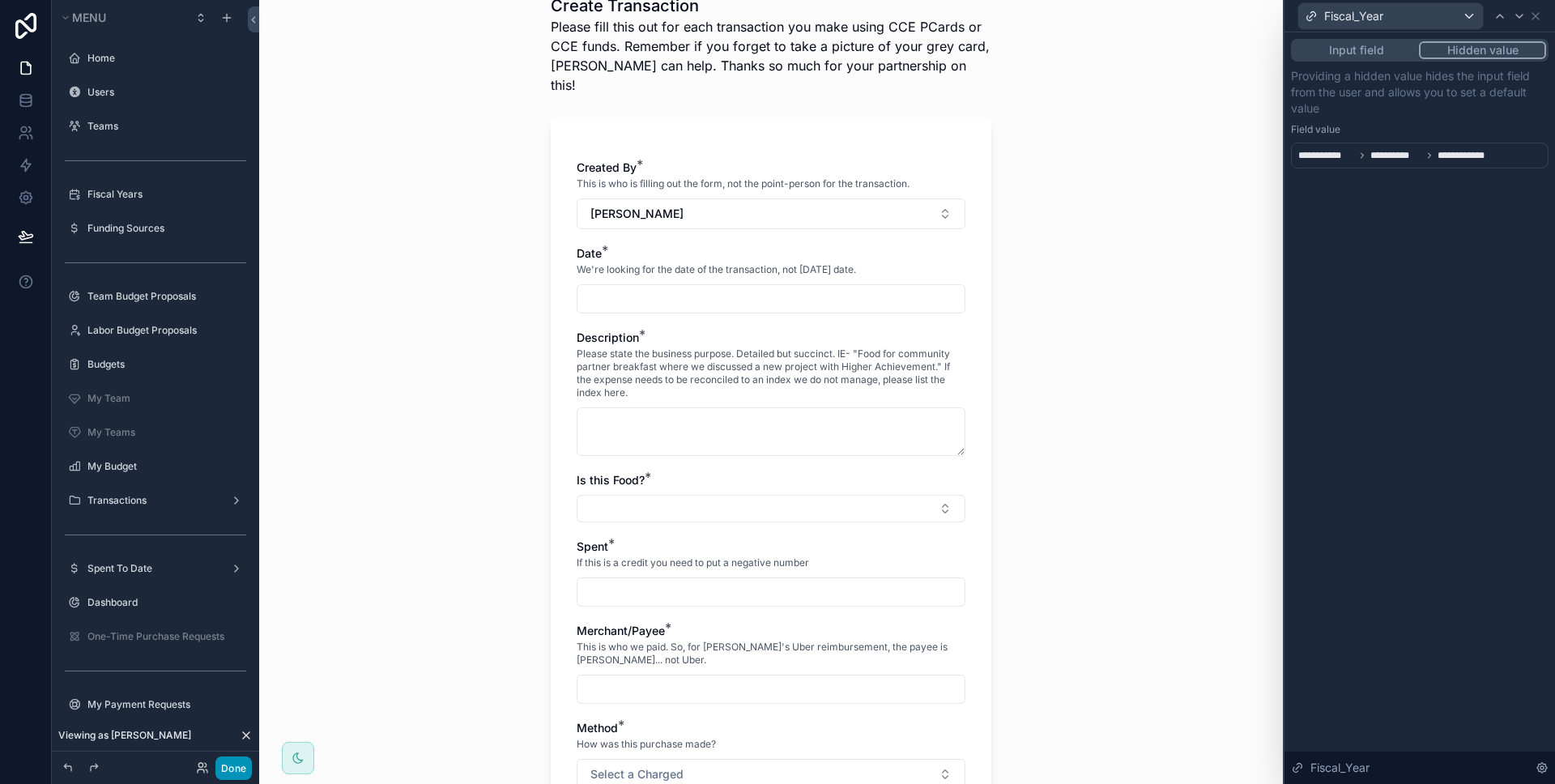
click at [249, 762] on button "Done" at bounding box center [233, 768] width 37 height 24
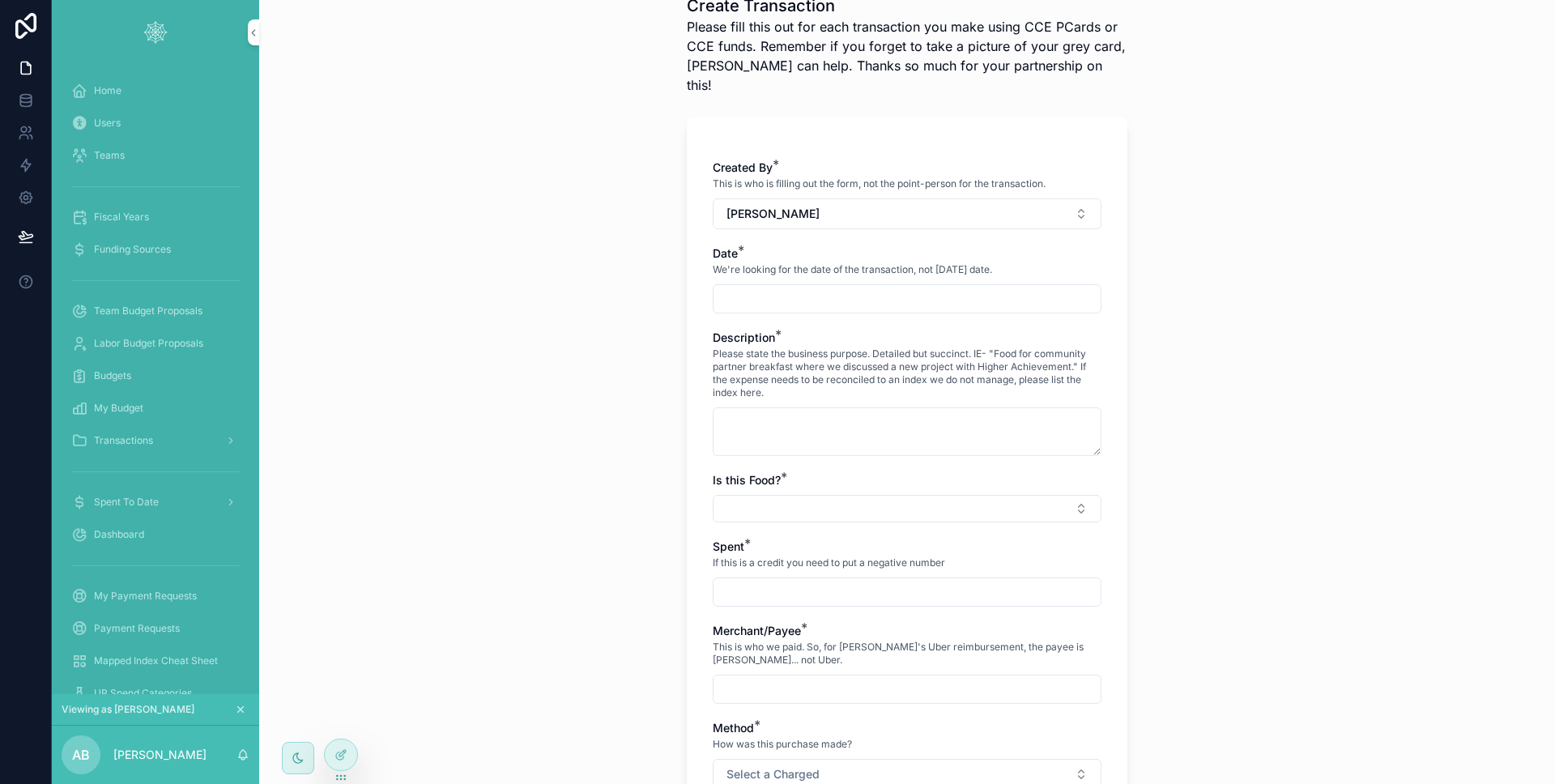
scroll to position [0, 0]
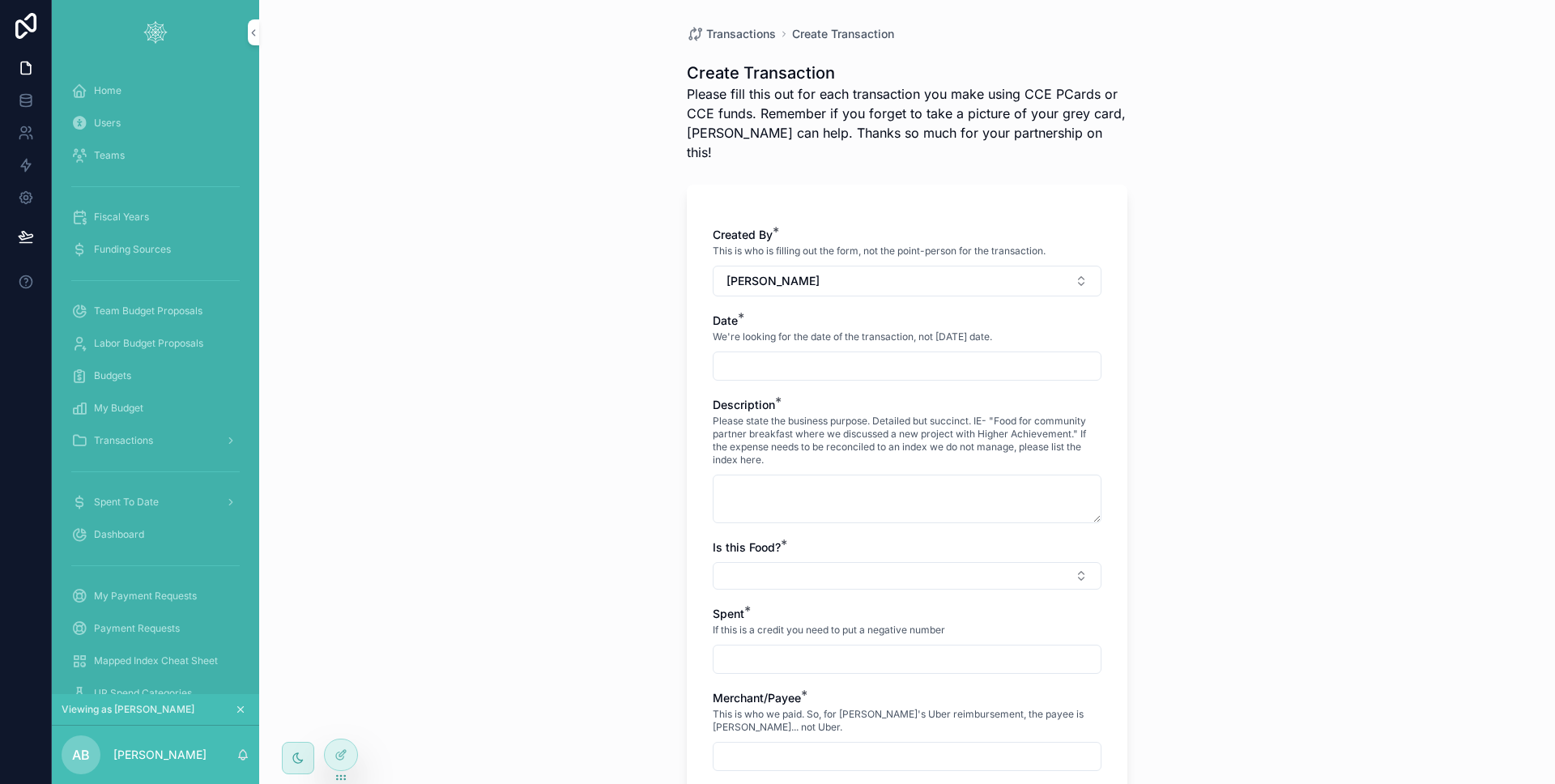
click at [439, 578] on div "Transactions Create Transaction Create Transaction Please fill this out for eac…" at bounding box center [906, 392] width 1296 height 784
click at [30, 62] on icon at bounding box center [25, 68] width 16 height 16
click at [152, 80] on div "Home" at bounding box center [155, 91] width 168 height 26
